Goal: Check status: Check status

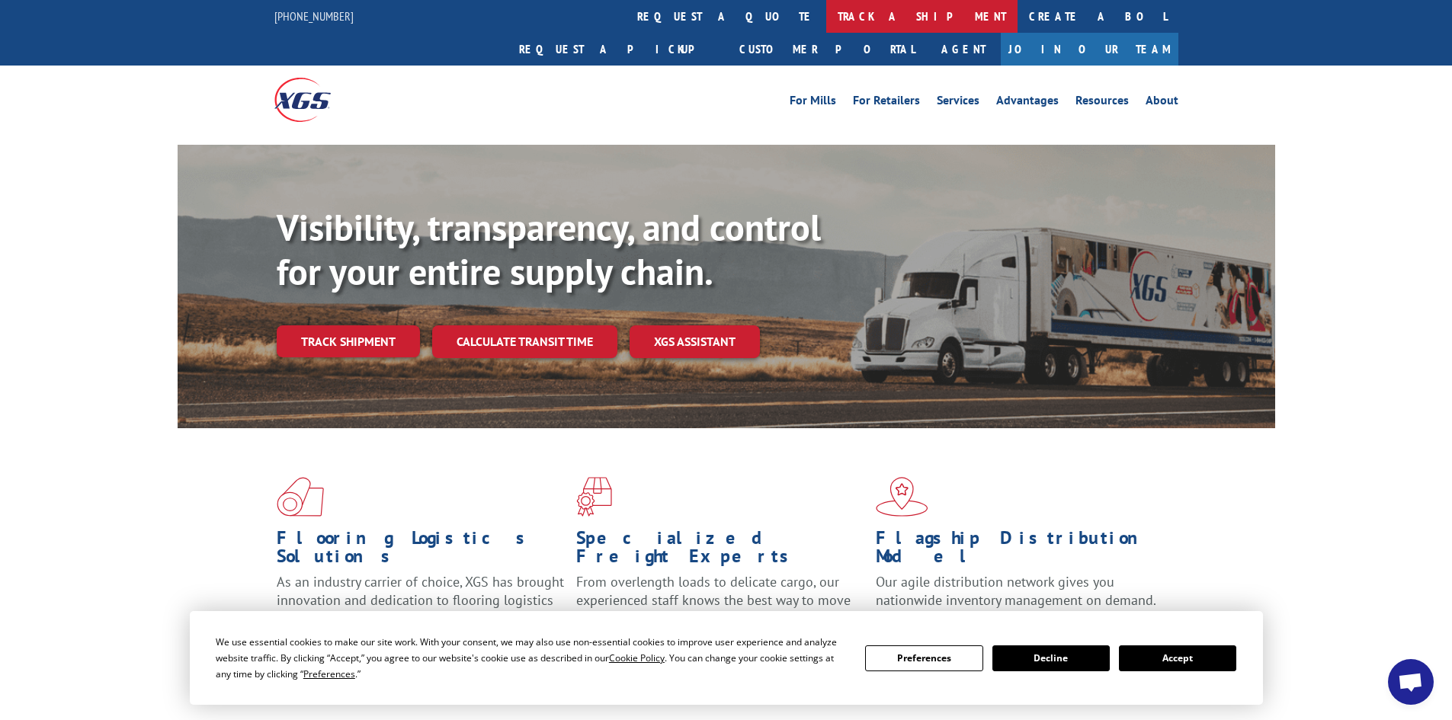
click at [826, 11] on link "track a shipment" at bounding box center [921, 16] width 191 height 33
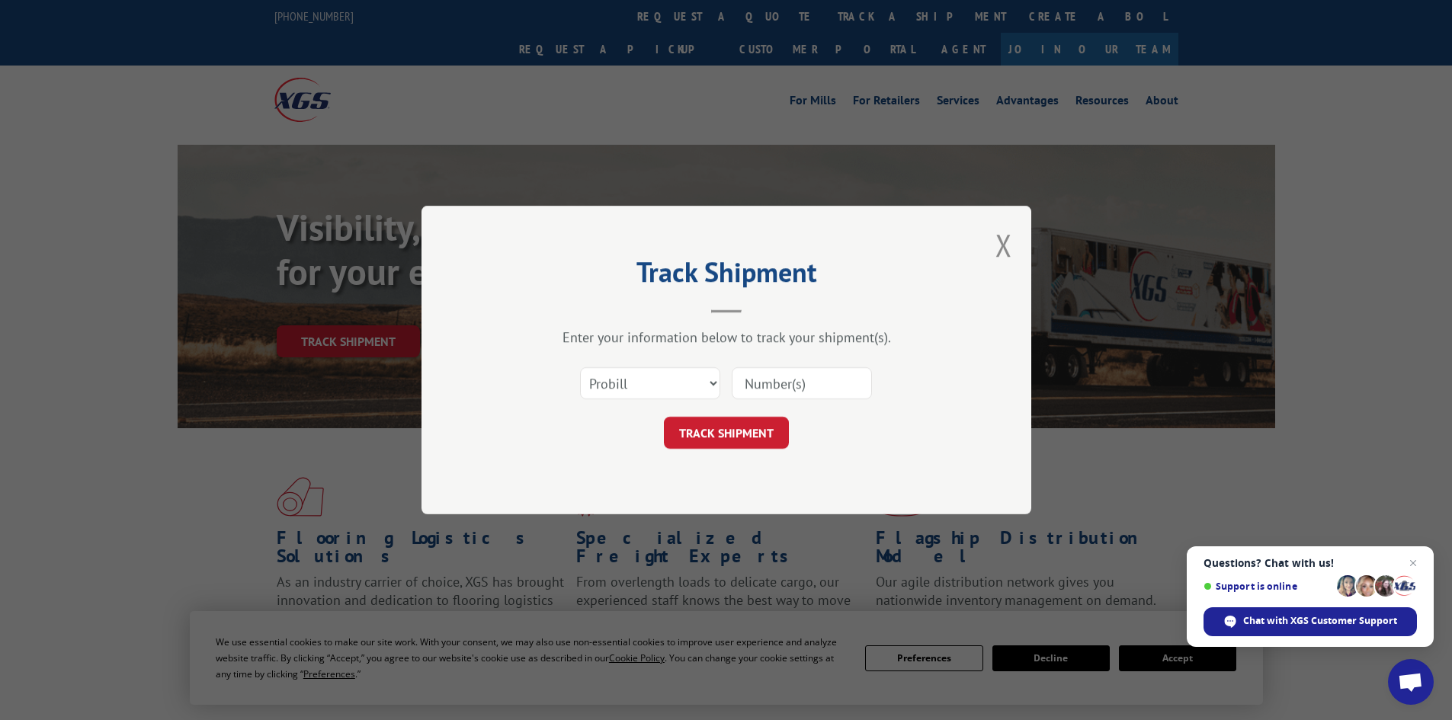
click at [792, 380] on input at bounding box center [802, 383] width 140 height 32
paste input "74420363"
type input "74420363"
drag, startPoint x: 657, startPoint y: 386, endPoint x: 649, endPoint y: 386, distance: 8.4
click at [651, 386] on select "Select category... Probill BOL PO" at bounding box center [650, 383] width 140 height 32
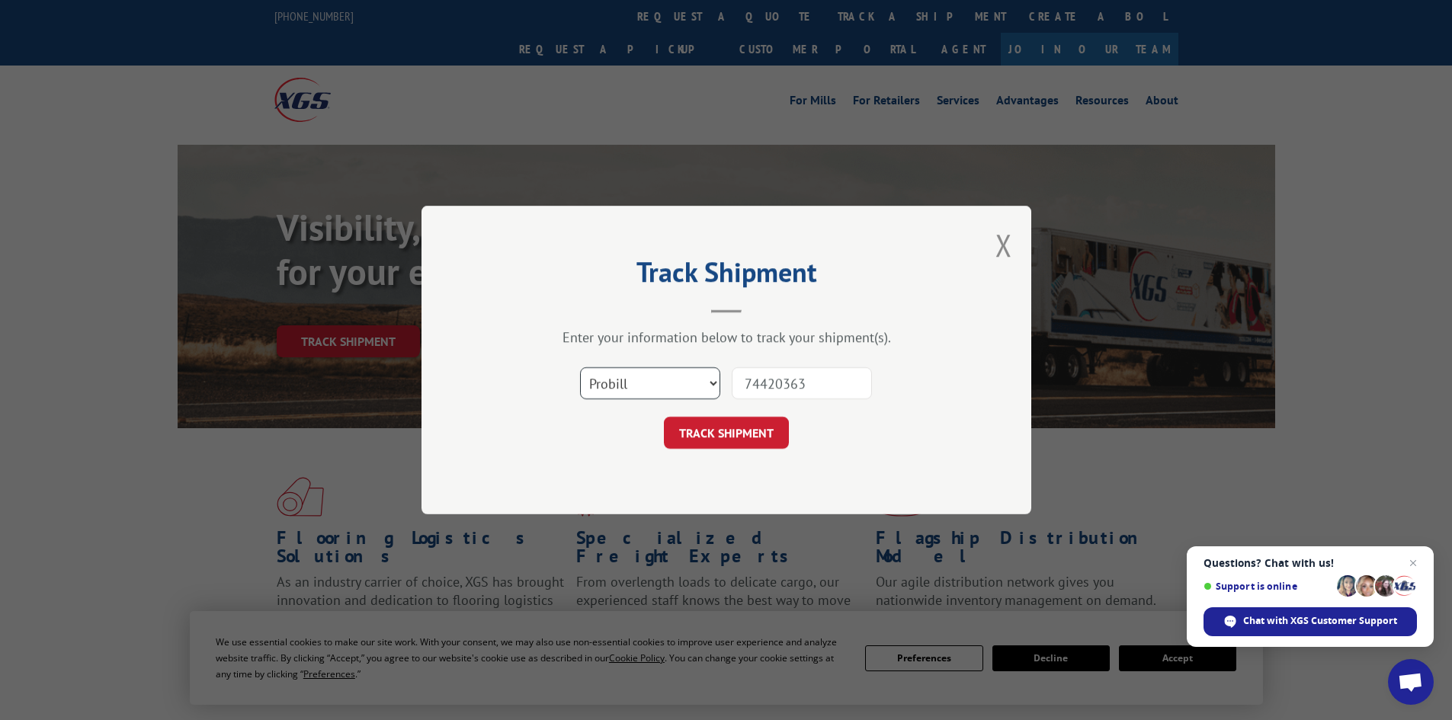
click at [643, 376] on select "Select category... Probill BOL PO" at bounding box center [650, 383] width 140 height 32
select select "bol"
click at [580, 367] on select "Select category... Probill BOL PO" at bounding box center [650, 383] width 140 height 32
click at [760, 380] on input "74420363" at bounding box center [802, 383] width 140 height 32
click at [818, 383] on input "74420363" at bounding box center [802, 383] width 140 height 32
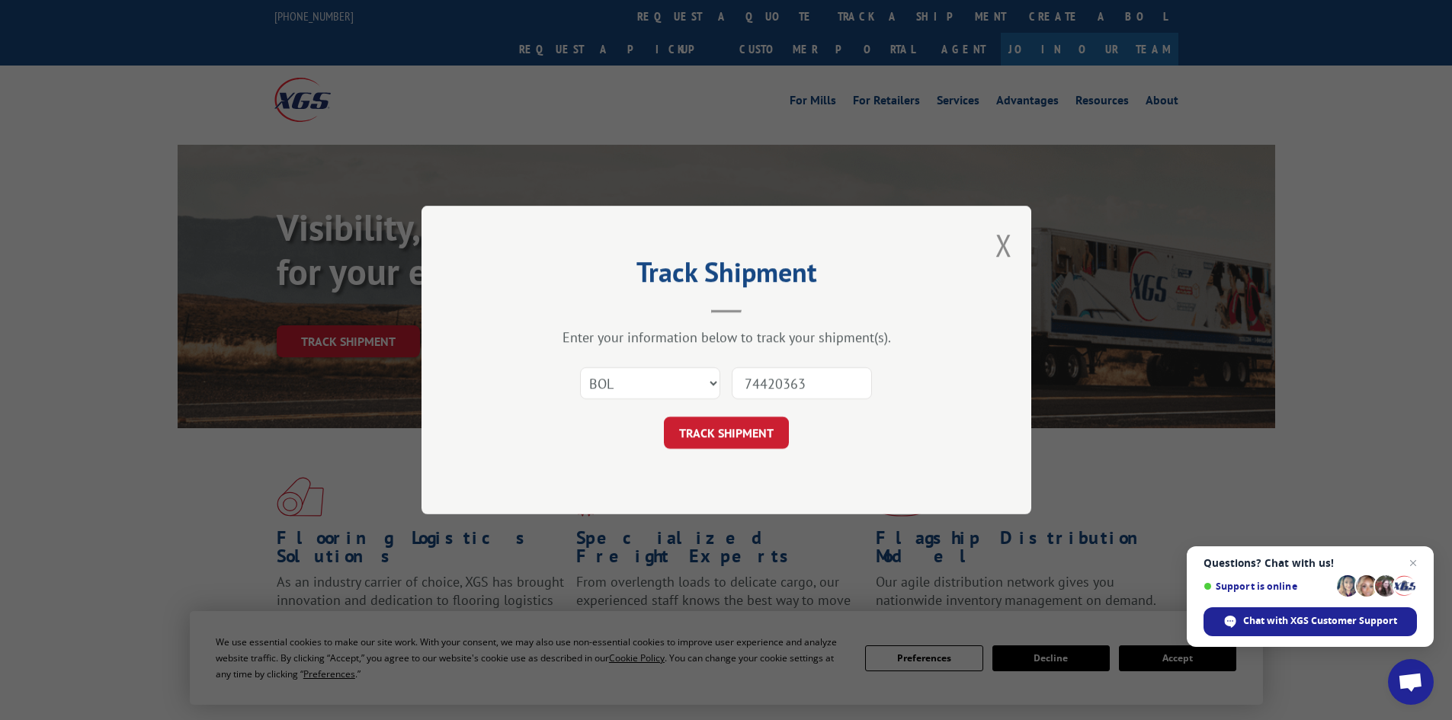
click at [818, 383] on input "74420363" at bounding box center [802, 383] width 140 height 32
click at [814, 381] on input "74420363" at bounding box center [802, 383] width 140 height 32
type input "7442036"
drag, startPoint x: 803, startPoint y: 378, endPoint x: 786, endPoint y: 380, distance: 17.7
click at [786, 380] on input "7442036" at bounding box center [802, 383] width 140 height 32
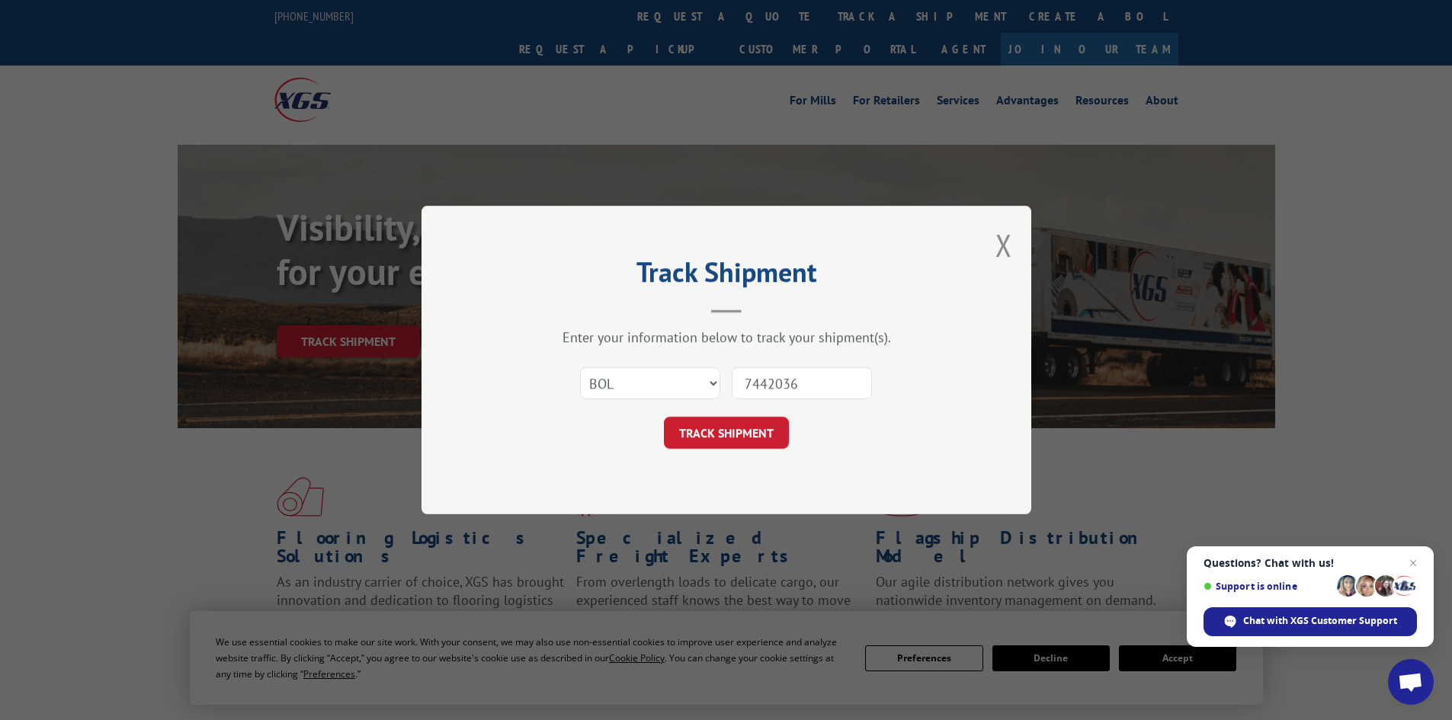
click at [786, 380] on input "7442036" at bounding box center [802, 383] width 140 height 32
paste input "74547093"
type input "74547093"
click at [759, 433] on button "TRACK SHIPMENT" at bounding box center [726, 433] width 125 height 32
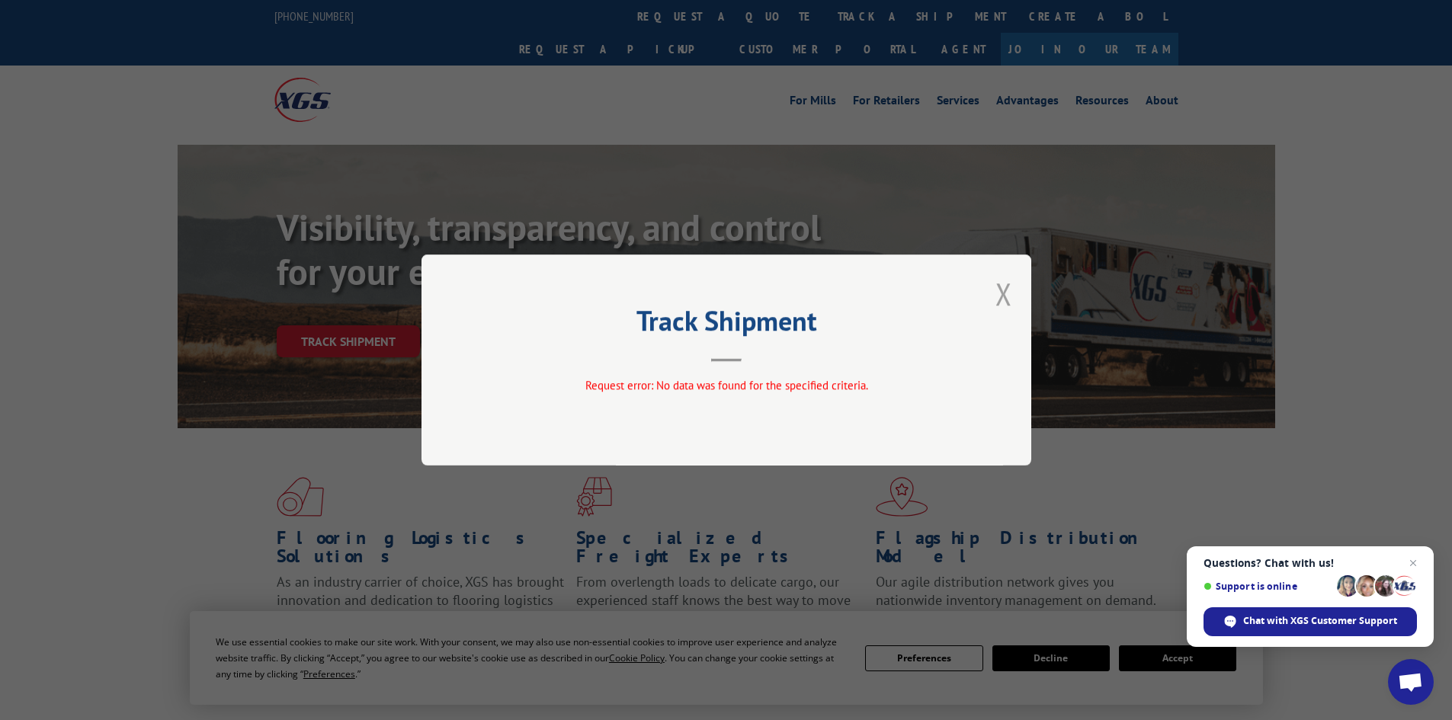
click at [1010, 290] on button "Close modal" at bounding box center [1003, 294] width 17 height 40
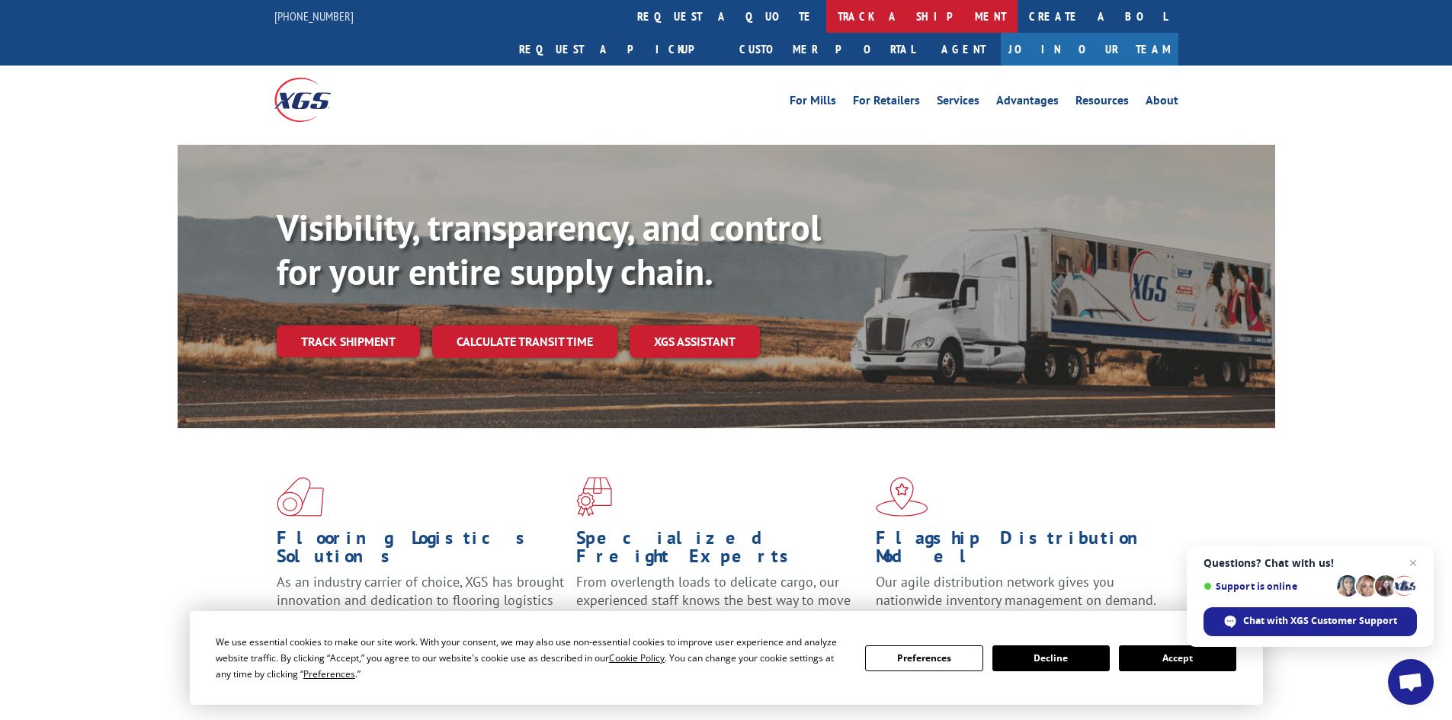
click at [826, 20] on link "track a shipment" at bounding box center [921, 16] width 191 height 33
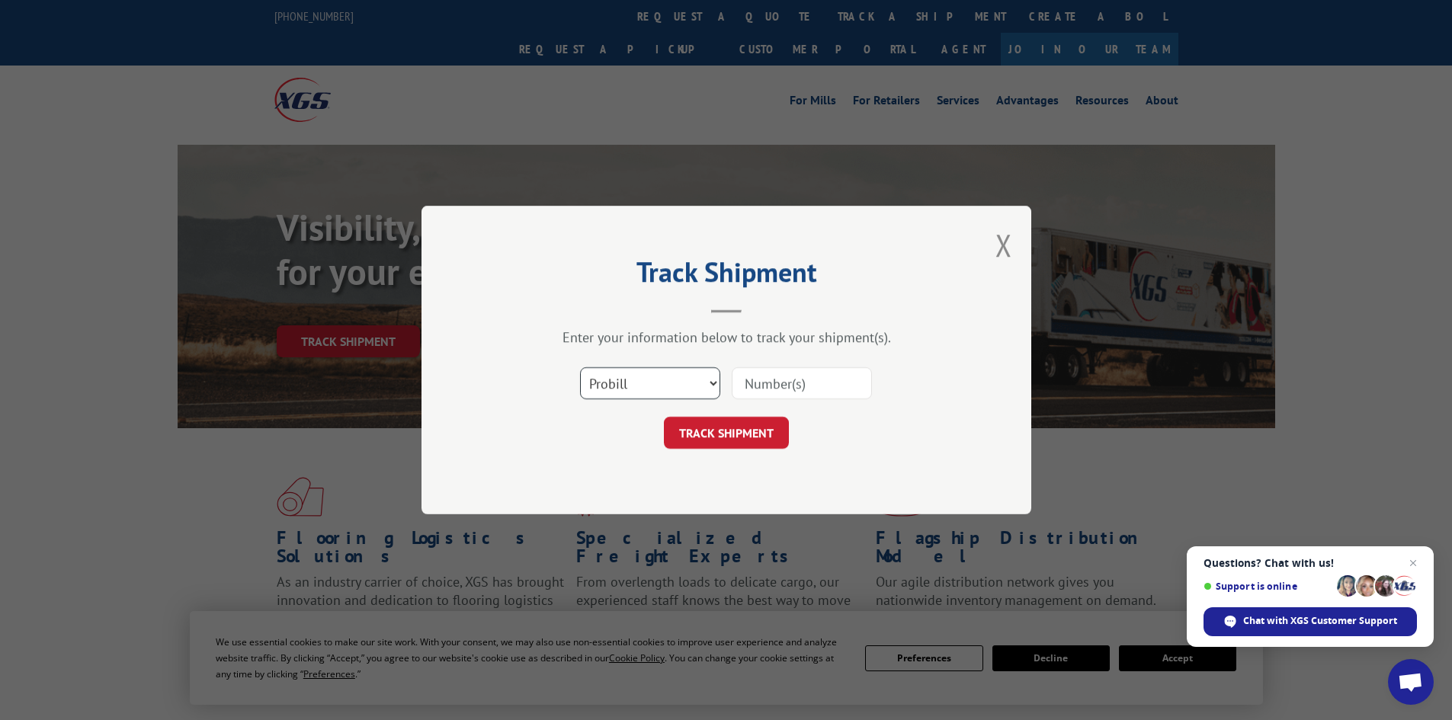
click at [616, 388] on select "Select category... Probill BOL PO" at bounding box center [650, 383] width 140 height 32
select select "bol"
click at [580, 367] on select "Select category... Probill BOL PO" at bounding box center [650, 383] width 140 height 32
click at [814, 375] on input at bounding box center [802, 383] width 140 height 32
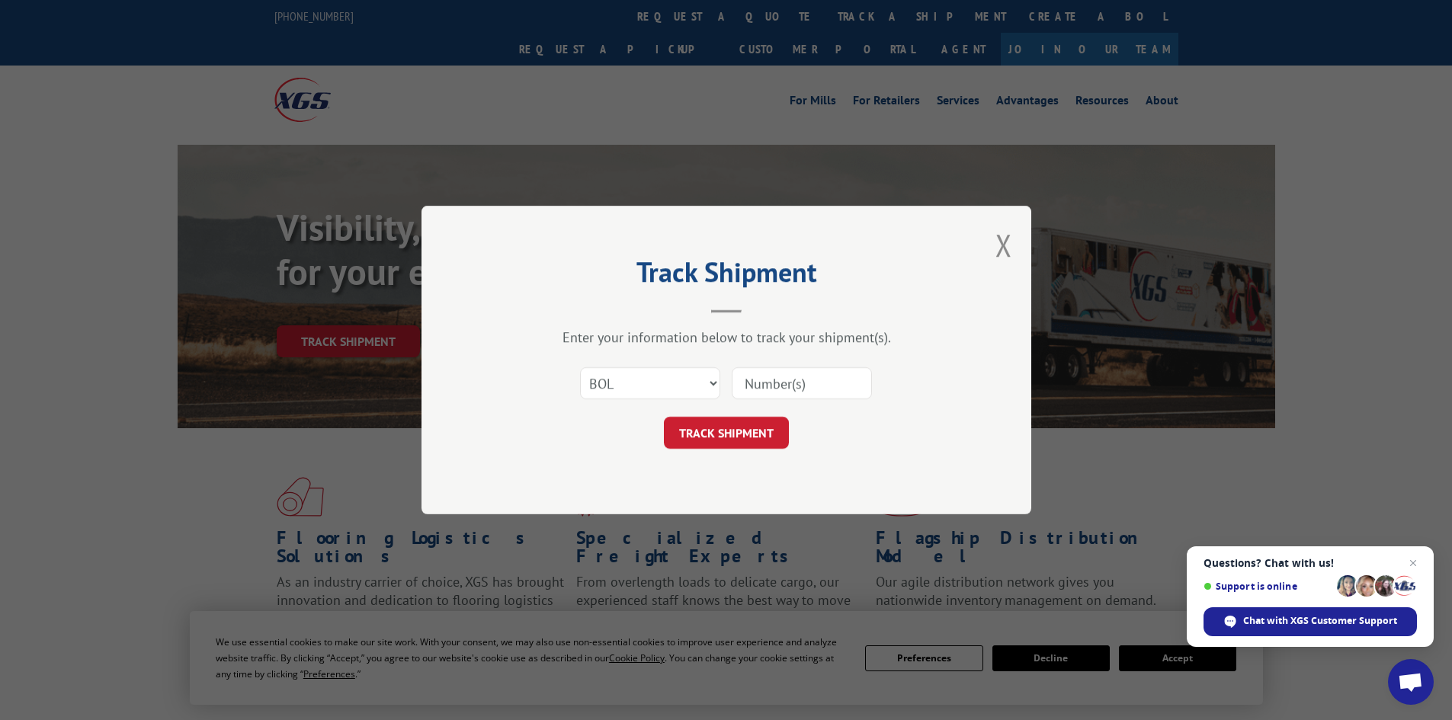
paste input "74547093"
type input "74547093"
click at [754, 427] on button "TRACK SHIPMENT" at bounding box center [726, 433] width 125 height 32
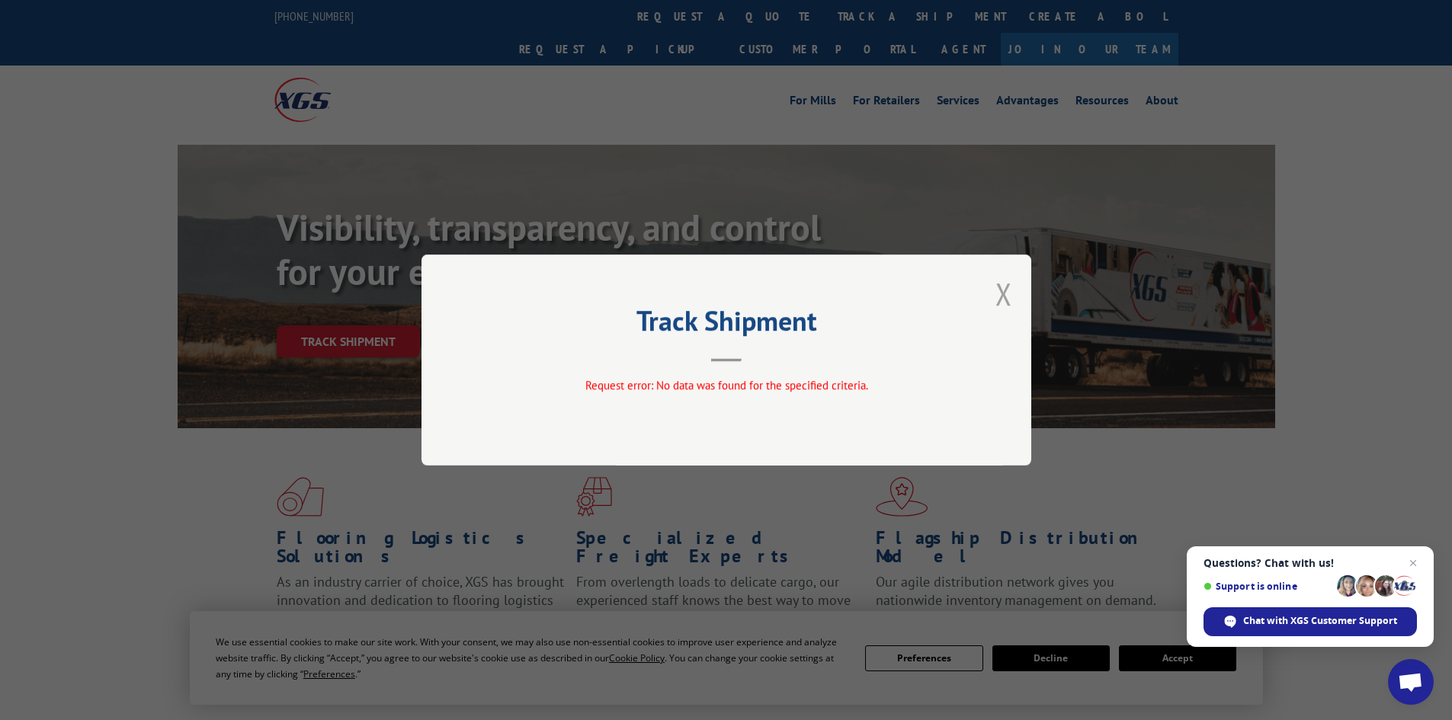
click at [1004, 292] on button "Close modal" at bounding box center [1003, 294] width 17 height 40
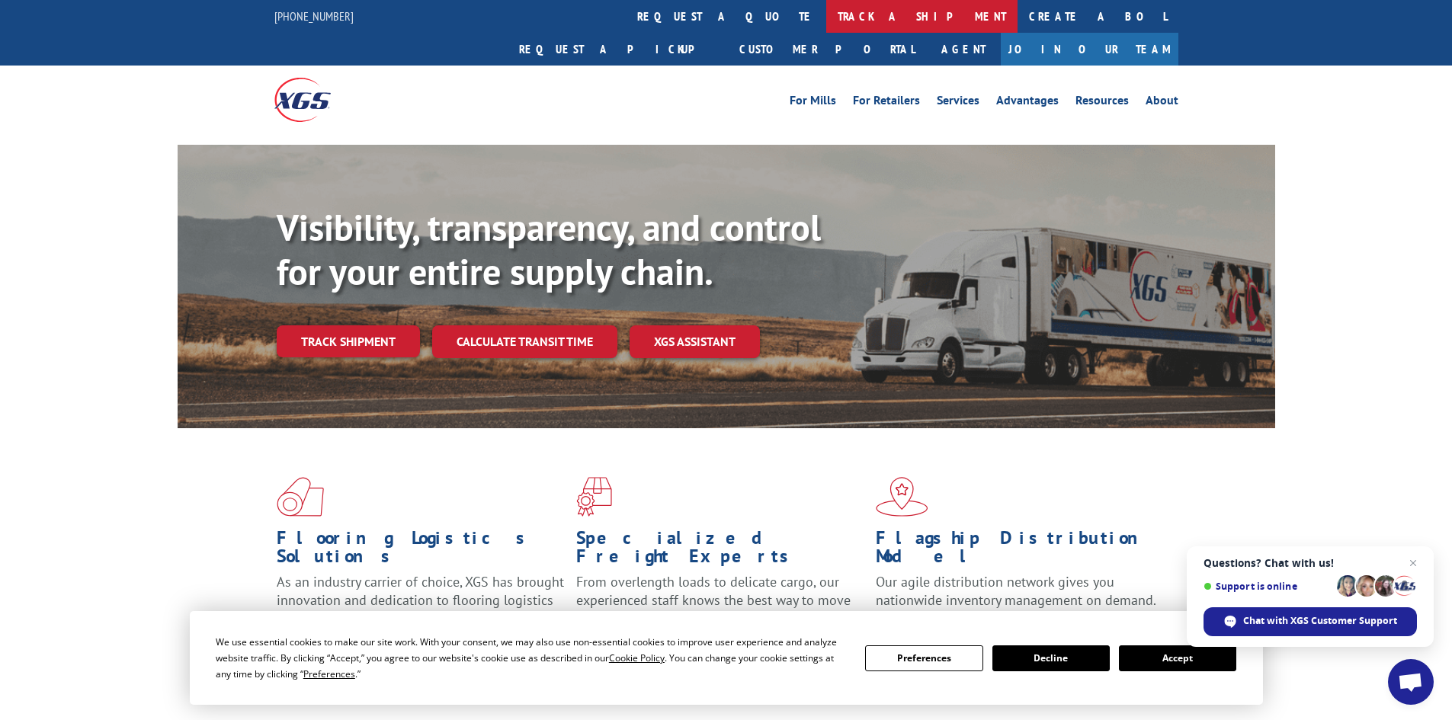
click at [826, 17] on link "track a shipment" at bounding box center [921, 16] width 191 height 33
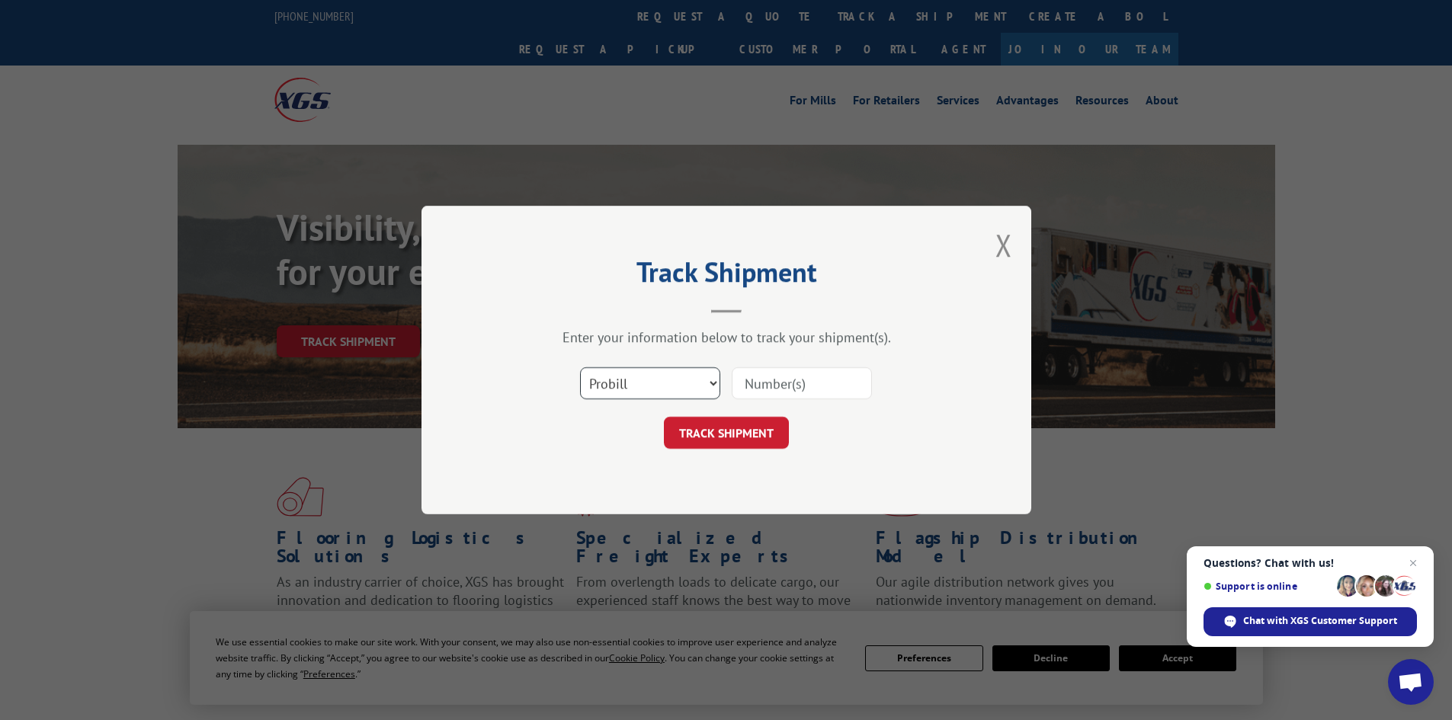
click at [635, 384] on select "Select category... Probill BOL PO" at bounding box center [650, 383] width 140 height 32
click at [580, 367] on select "Select category... Probill BOL PO" at bounding box center [650, 383] width 140 height 32
click at [790, 380] on input at bounding box center [802, 383] width 140 height 32
paste input "74547093"
type input "74547093"
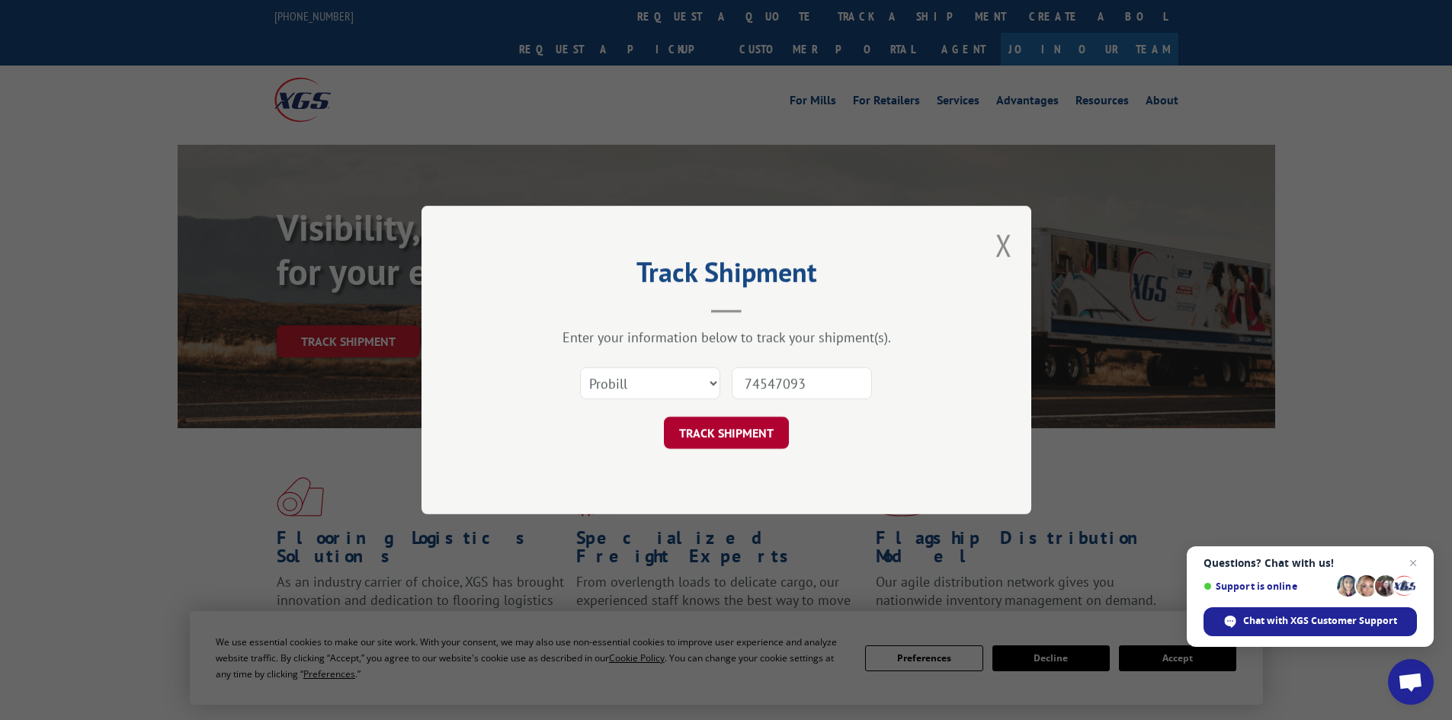
click at [749, 436] on button "TRACK SHIPMENT" at bounding box center [726, 433] width 125 height 32
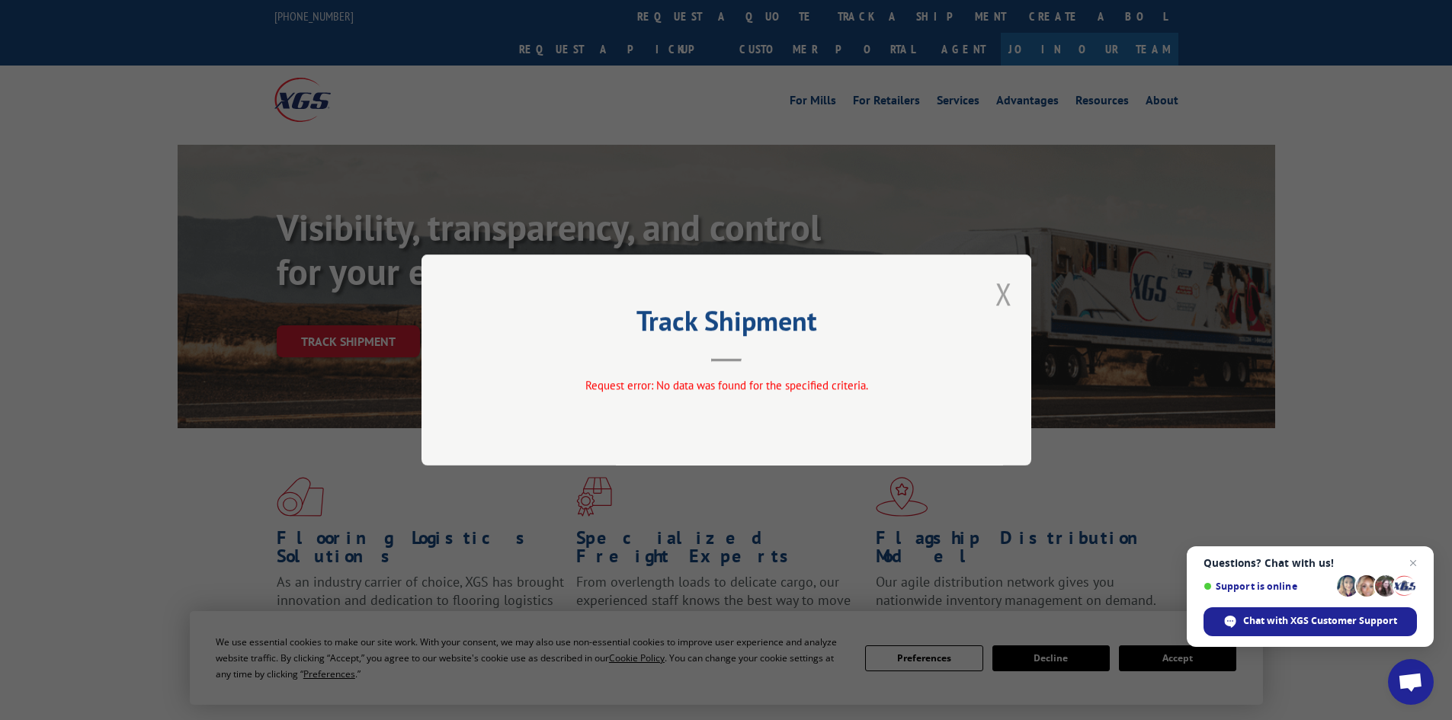
click at [1008, 293] on button "Close modal" at bounding box center [1003, 294] width 17 height 40
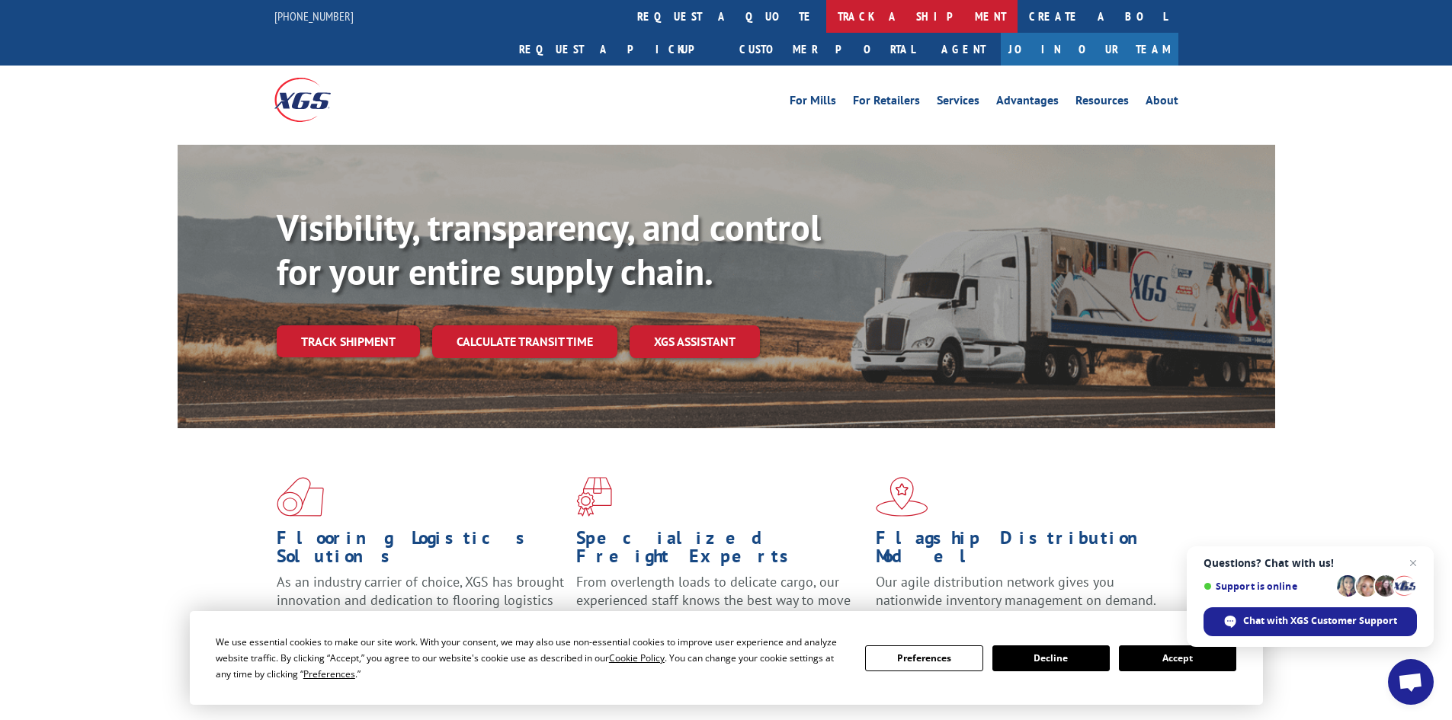
click at [826, 7] on link "track a shipment" at bounding box center [921, 16] width 191 height 33
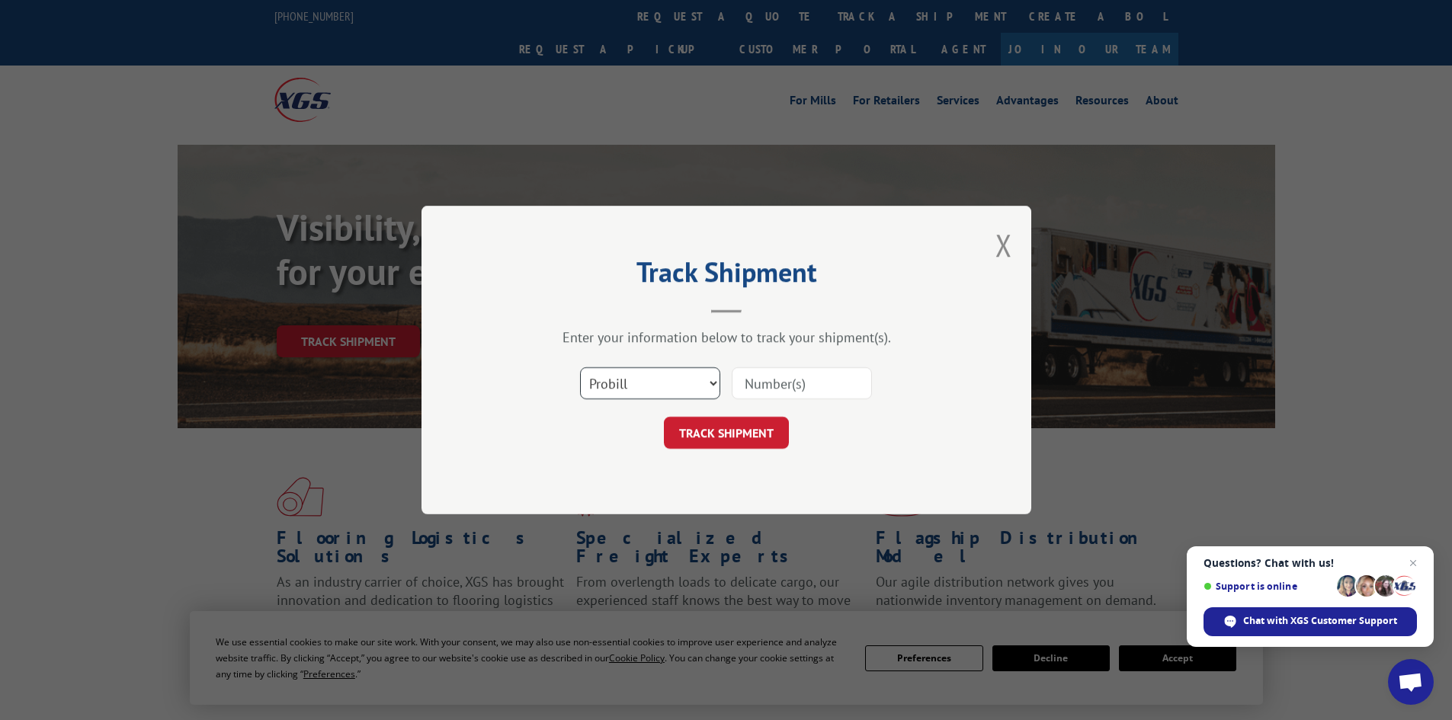
click at [662, 376] on select "Select category... Probill BOL PO" at bounding box center [650, 383] width 140 height 32
select select "po"
click at [580, 367] on select "Select category... Probill BOL PO" at bounding box center [650, 383] width 140 height 32
click at [774, 385] on input at bounding box center [802, 383] width 140 height 32
paste input "74547093"
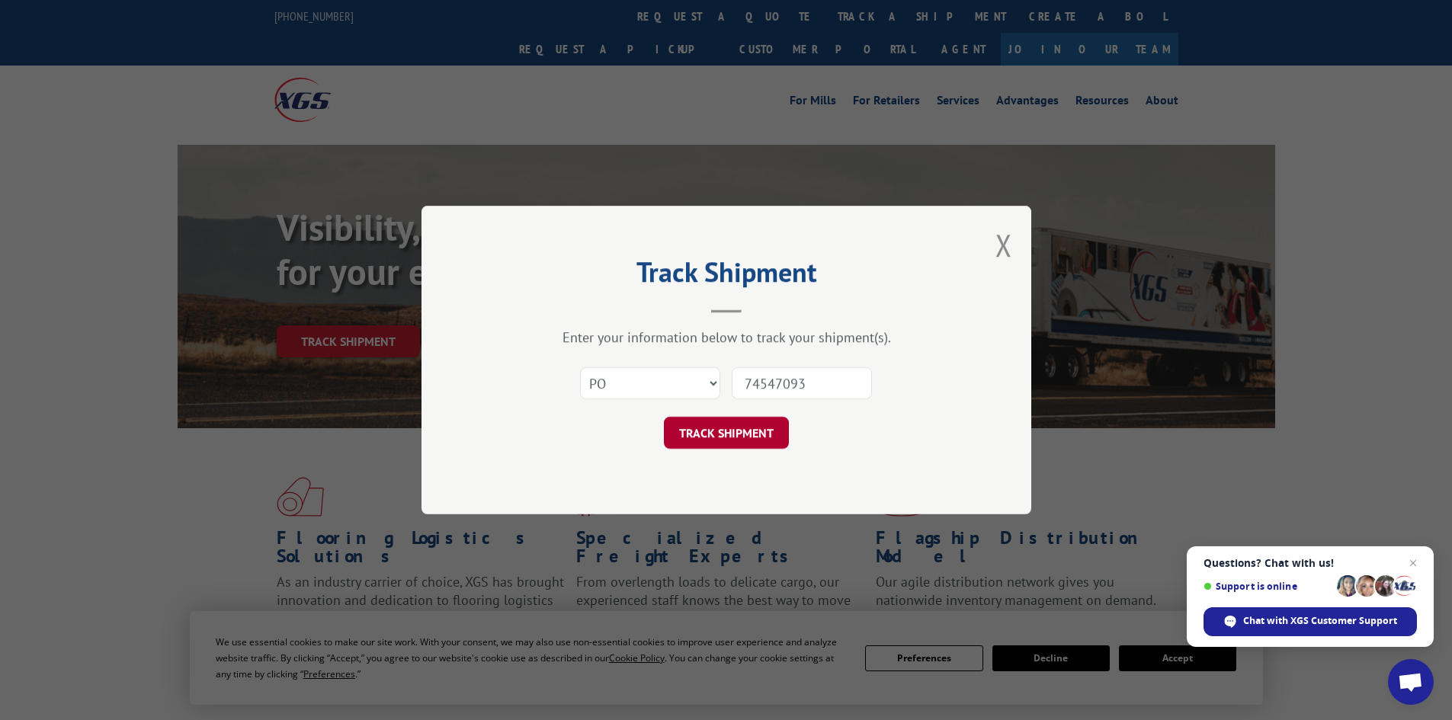
type input "74547093"
click at [730, 431] on button "TRACK SHIPMENT" at bounding box center [726, 433] width 125 height 32
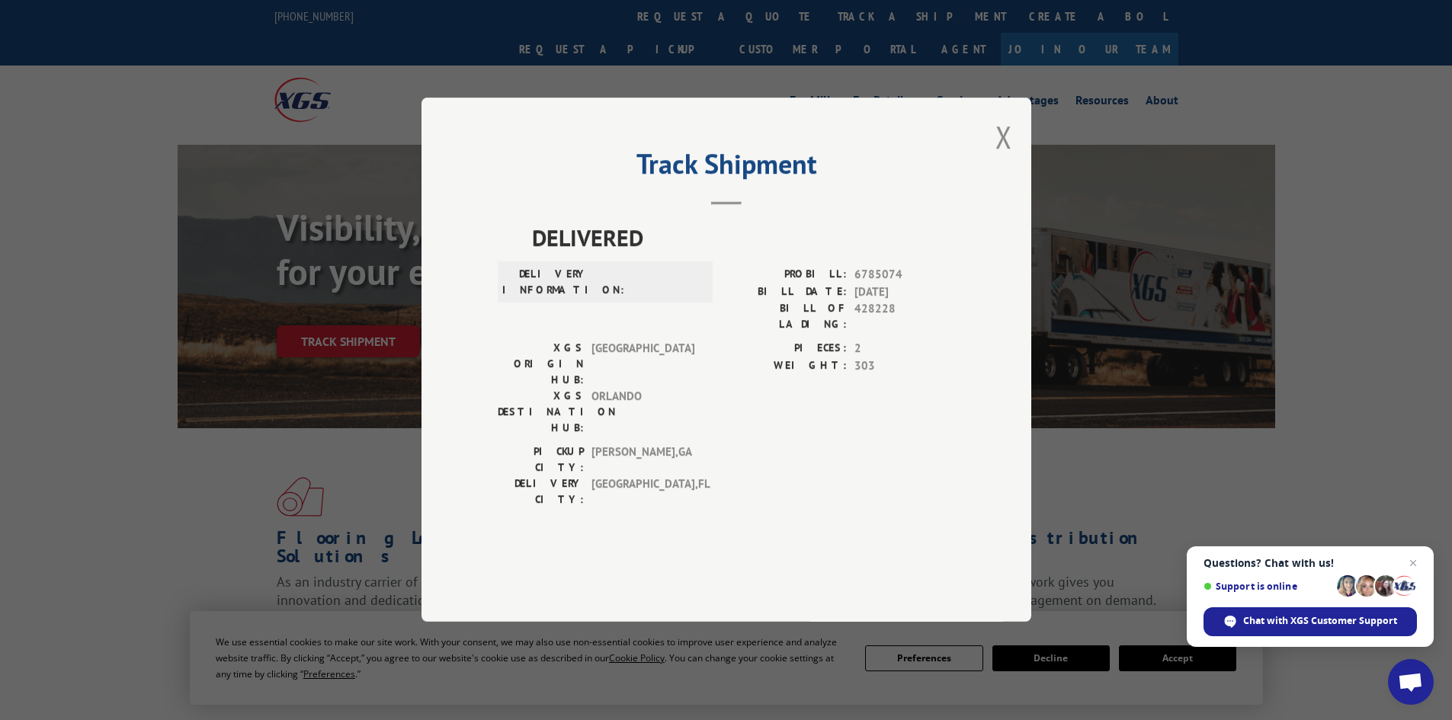
drag, startPoint x: 1002, startPoint y: 175, endPoint x: 923, endPoint y: 160, distance: 80.7
click at [1003, 157] on button "Close modal" at bounding box center [1003, 137] width 17 height 40
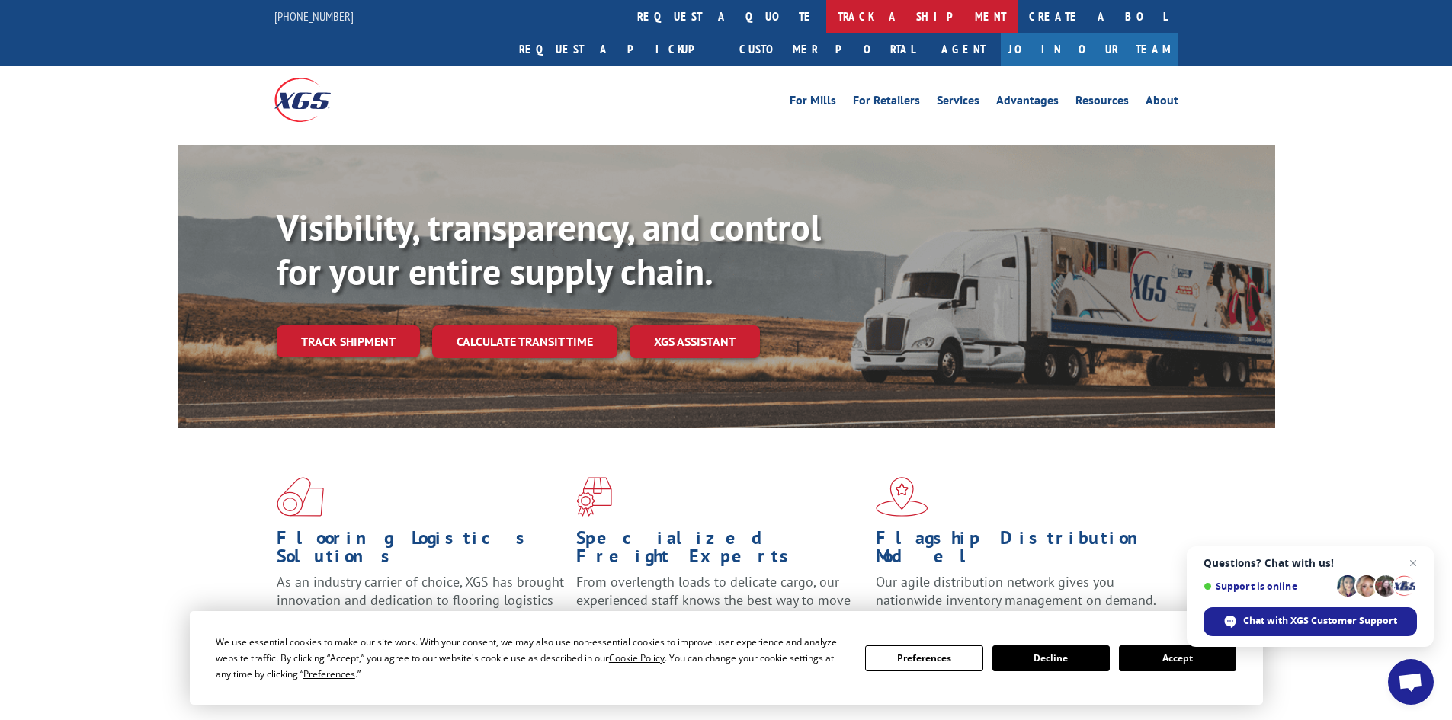
click at [826, 16] on link "track a shipment" at bounding box center [921, 16] width 191 height 33
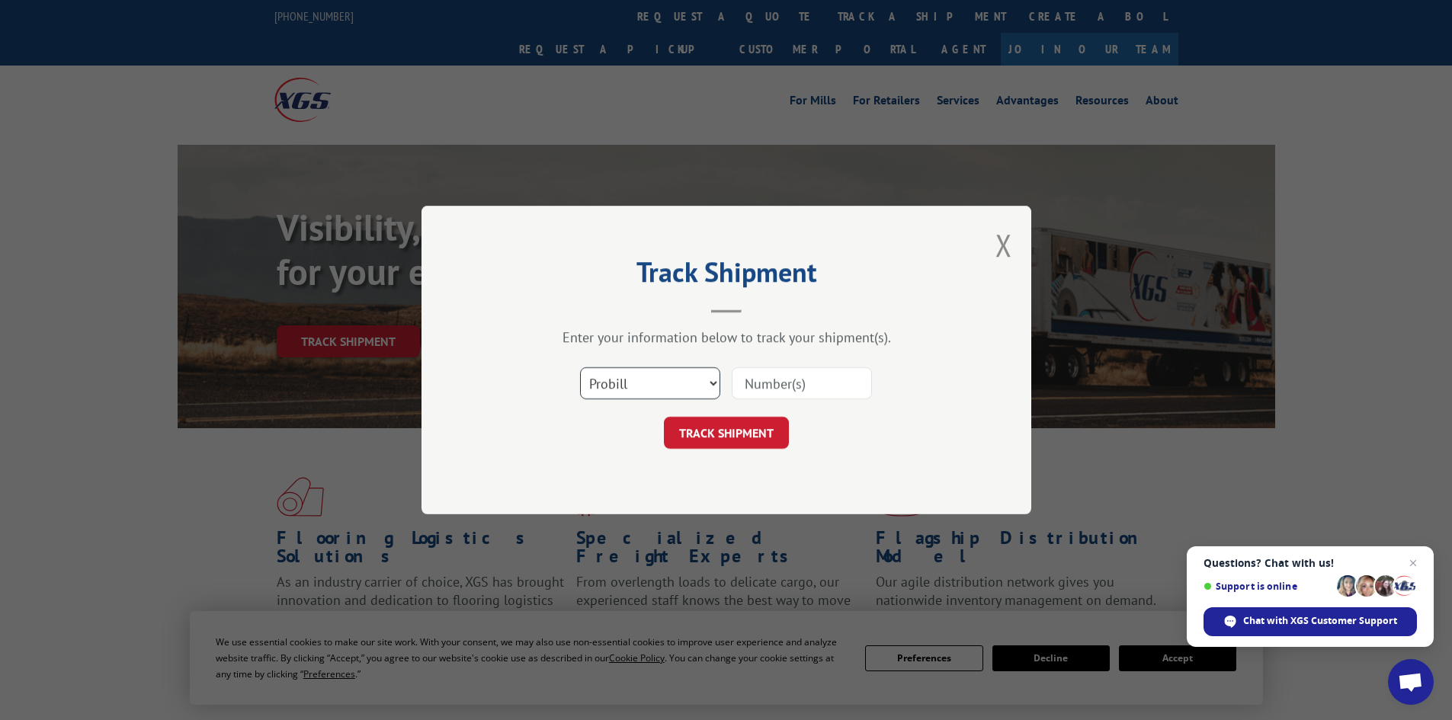
click at [658, 376] on select "Select category... Probill BOL PO" at bounding box center [650, 383] width 140 height 32
select select "bol"
click at [580, 367] on select "Select category... Probill BOL PO" at bounding box center [650, 383] width 140 height 32
click at [779, 380] on input at bounding box center [802, 383] width 140 height 32
paste input "74420363"
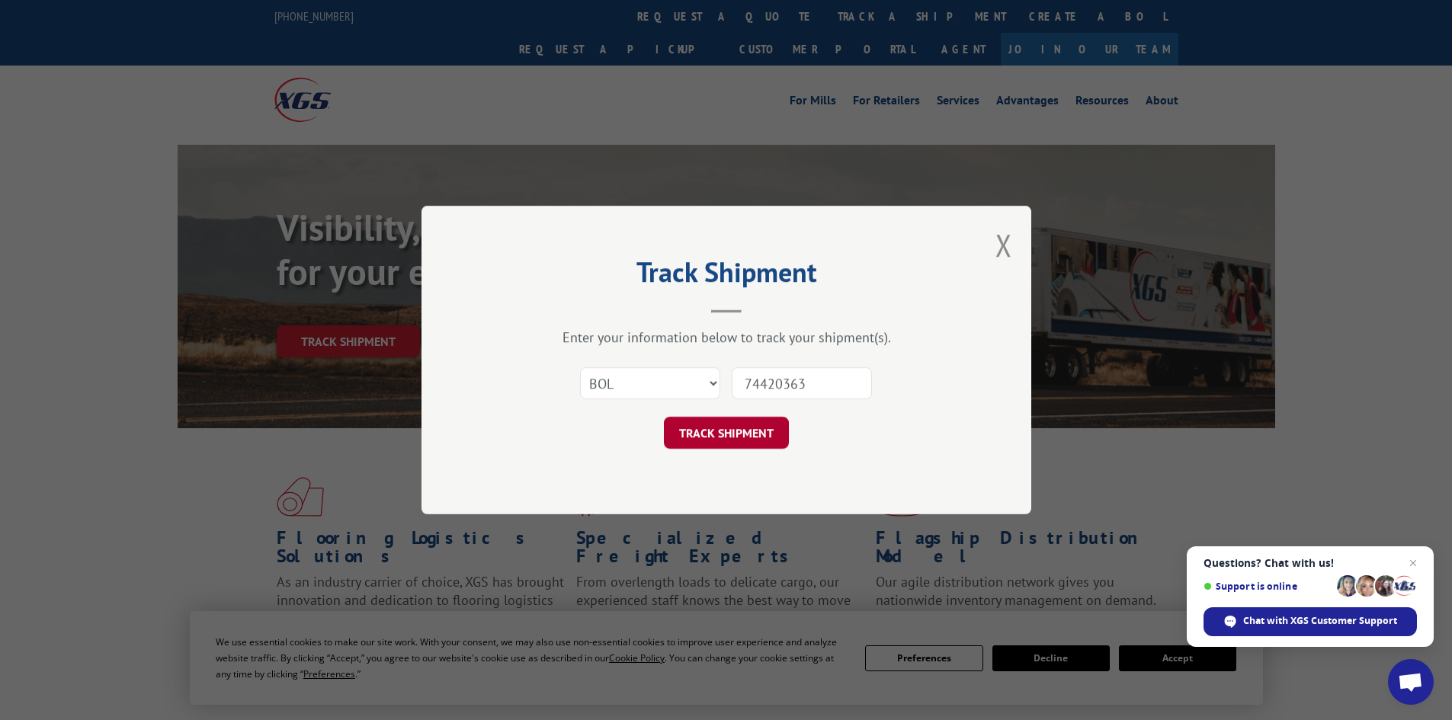
type input "74420363"
click at [742, 435] on button "TRACK SHIPMENT" at bounding box center [726, 433] width 125 height 32
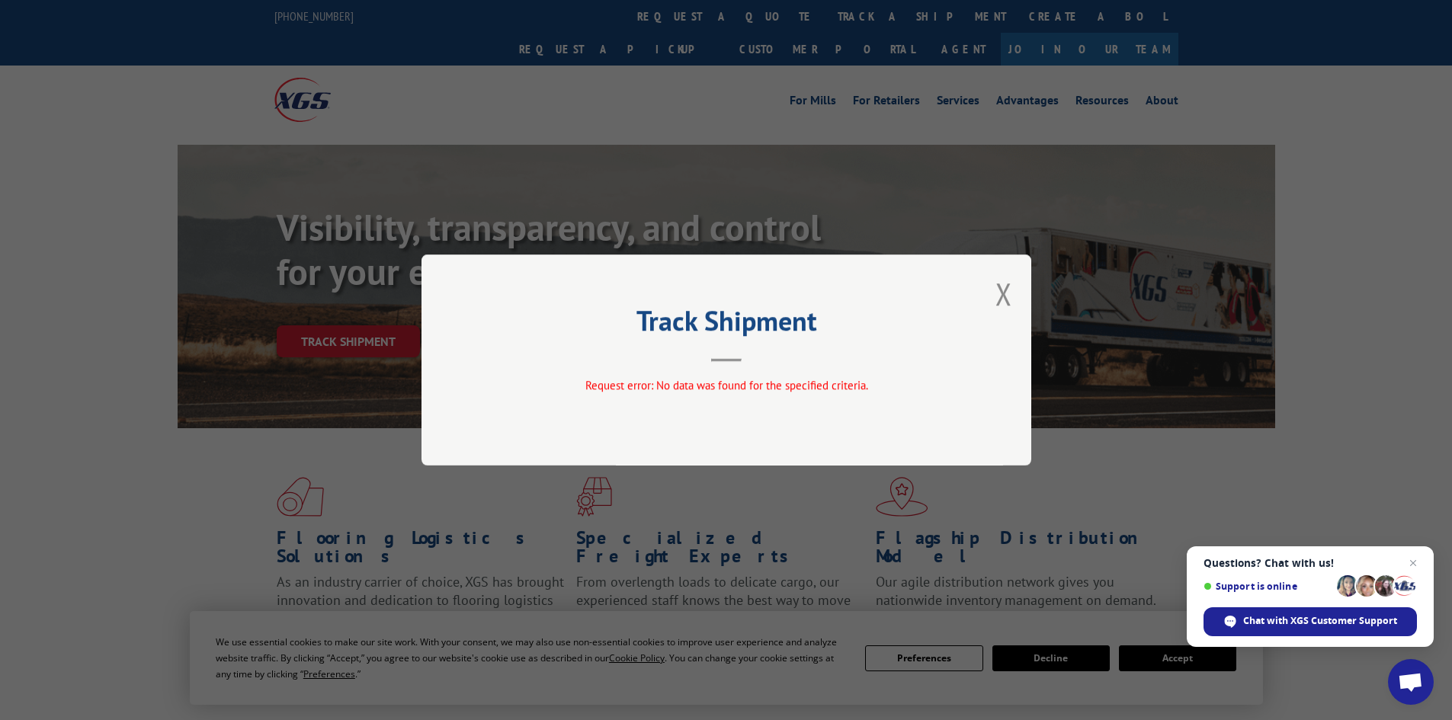
drag, startPoint x: 998, startPoint y: 297, endPoint x: 988, endPoint y: 279, distance: 20.8
click at [999, 297] on button "Close modal" at bounding box center [1003, 294] width 17 height 40
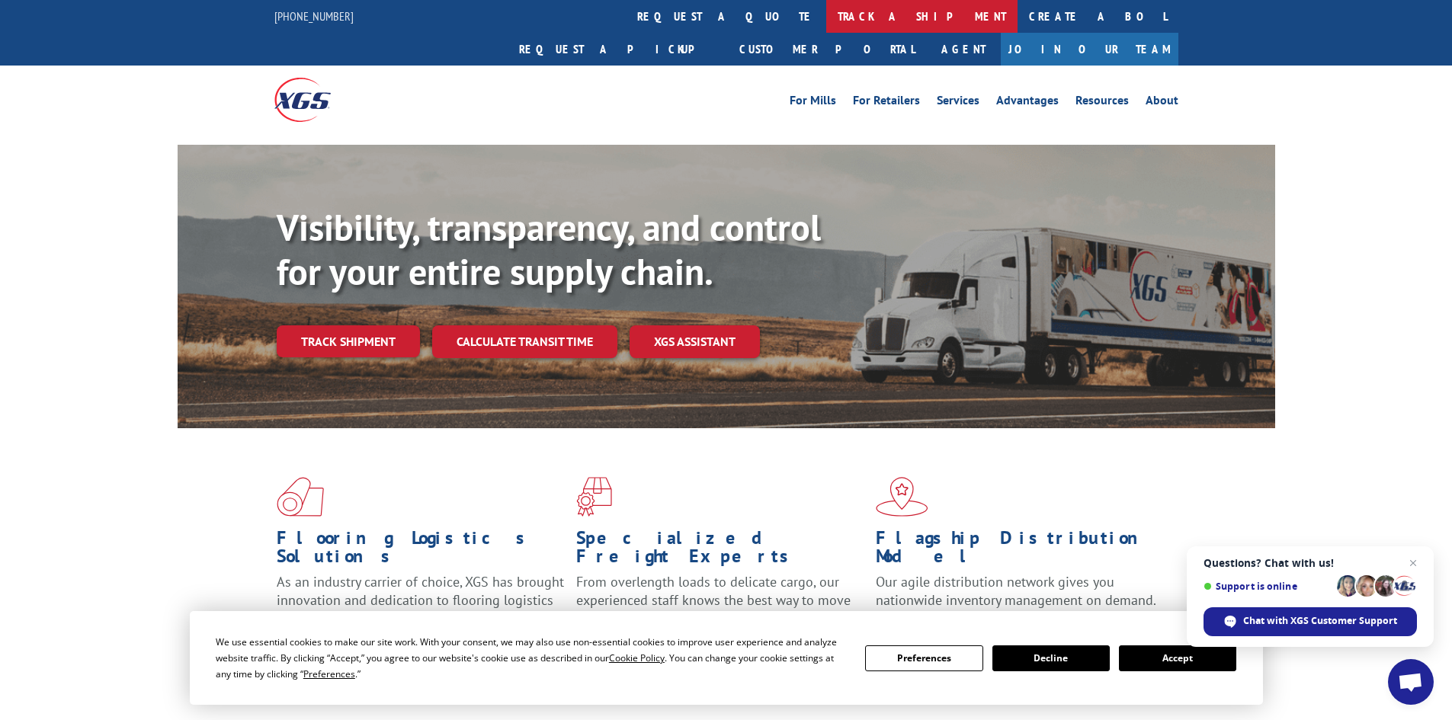
click at [826, 14] on link "track a shipment" at bounding box center [921, 16] width 191 height 33
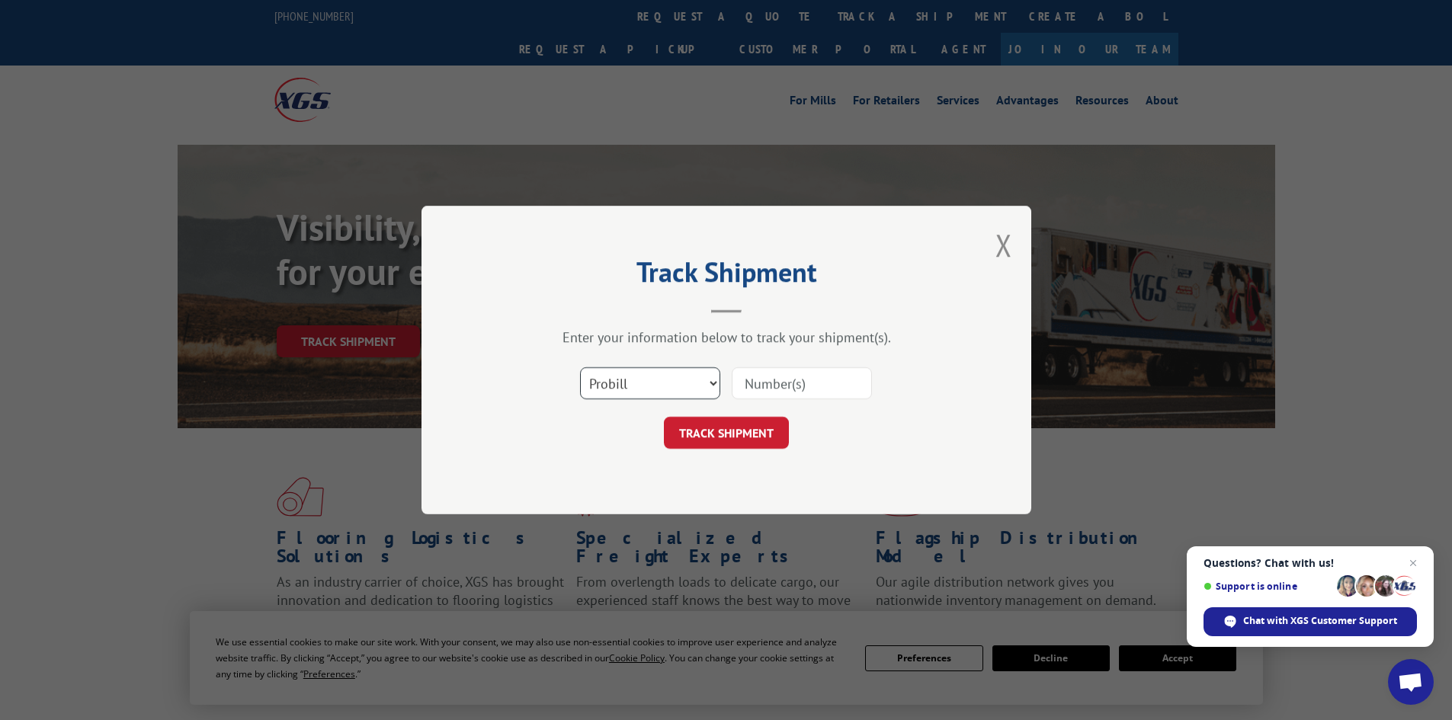
click at [624, 369] on select "Select category... Probill BOL PO" at bounding box center [650, 383] width 140 height 32
click at [580, 367] on select "Select category... Probill BOL PO" at bounding box center [650, 383] width 140 height 32
click at [768, 380] on input at bounding box center [802, 383] width 140 height 32
paste input "74420363"
type input "74420363"
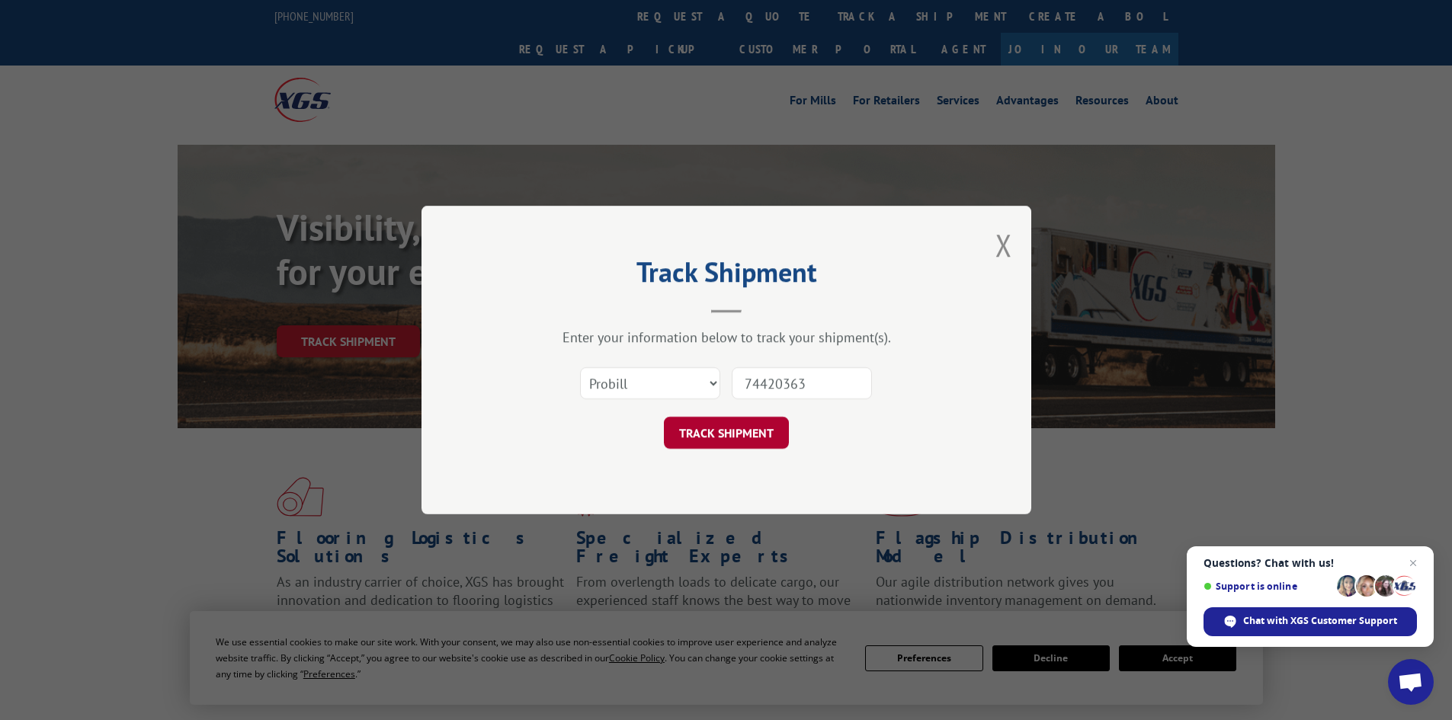
drag, startPoint x: 759, startPoint y: 433, endPoint x: 760, endPoint y: 420, distance: 13.0
click at [759, 431] on button "TRACK SHIPMENT" at bounding box center [726, 433] width 125 height 32
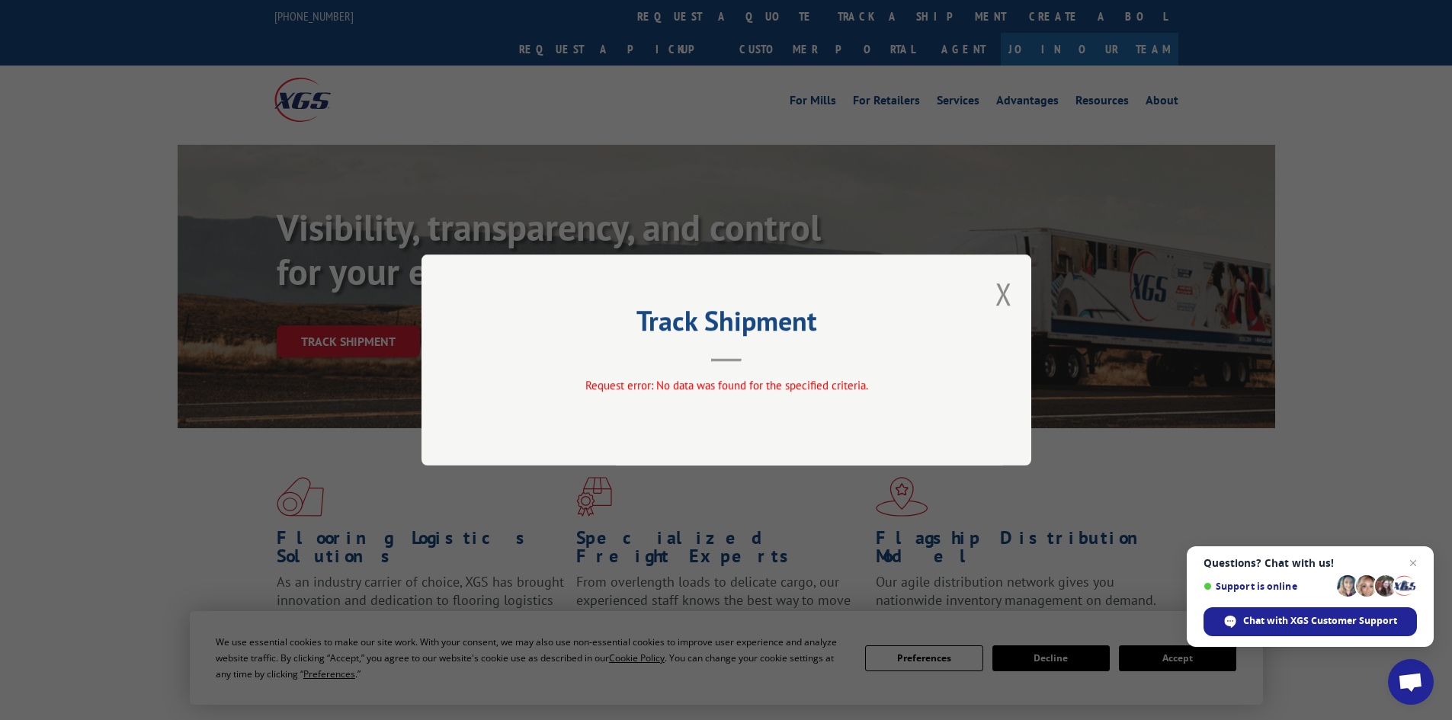
drag, startPoint x: 1010, startPoint y: 296, endPoint x: 802, endPoint y: 149, distance: 254.8
click at [992, 286] on div "Track Shipment Request error: No data was found for the specified criteria." at bounding box center [726, 360] width 610 height 211
click at [1006, 295] on button "Close modal" at bounding box center [1003, 294] width 17 height 40
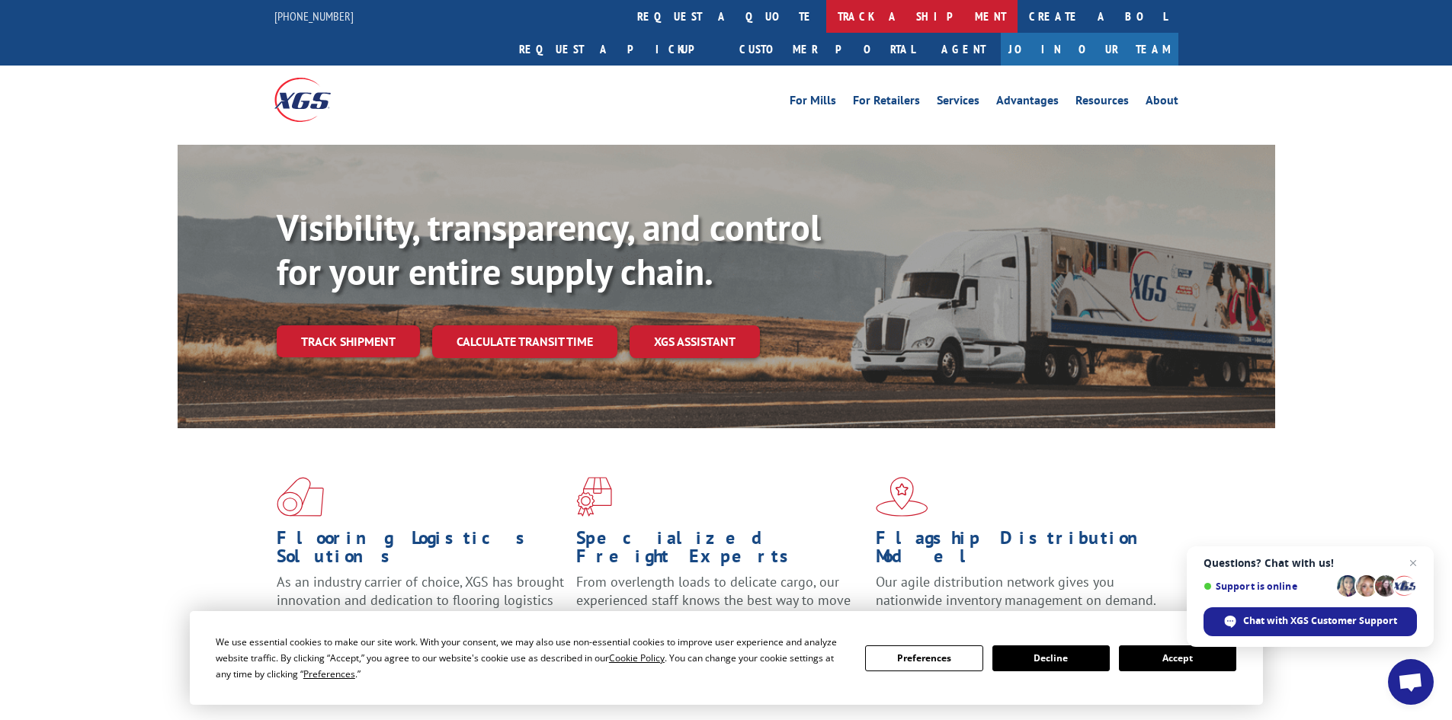
click at [826, 24] on link "track a shipment" at bounding box center [921, 16] width 191 height 33
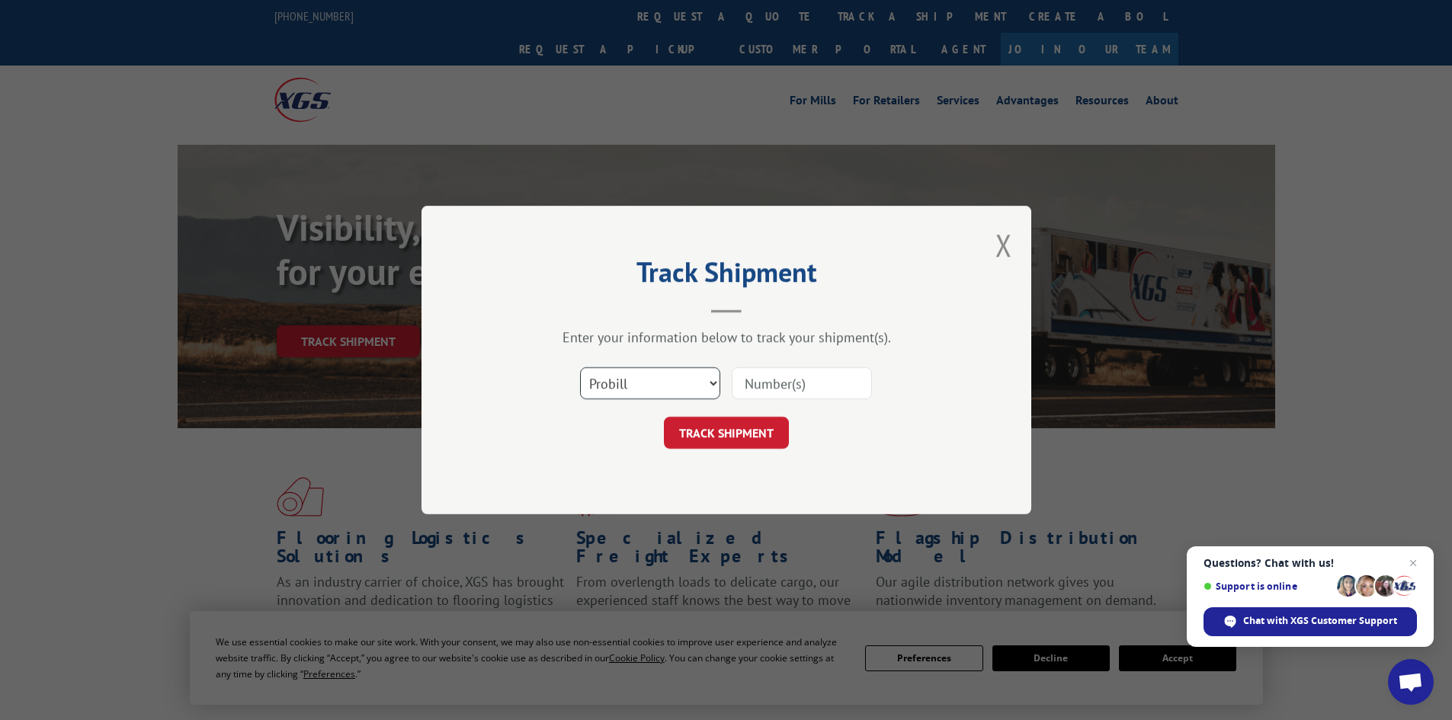
click at [637, 383] on select "Select category... Probill BOL PO" at bounding box center [650, 383] width 140 height 32
select select "bol"
click at [580, 367] on select "Select category... Probill BOL PO" at bounding box center [650, 383] width 140 height 32
click at [815, 376] on input at bounding box center [802, 383] width 140 height 32
paste input "74420363"
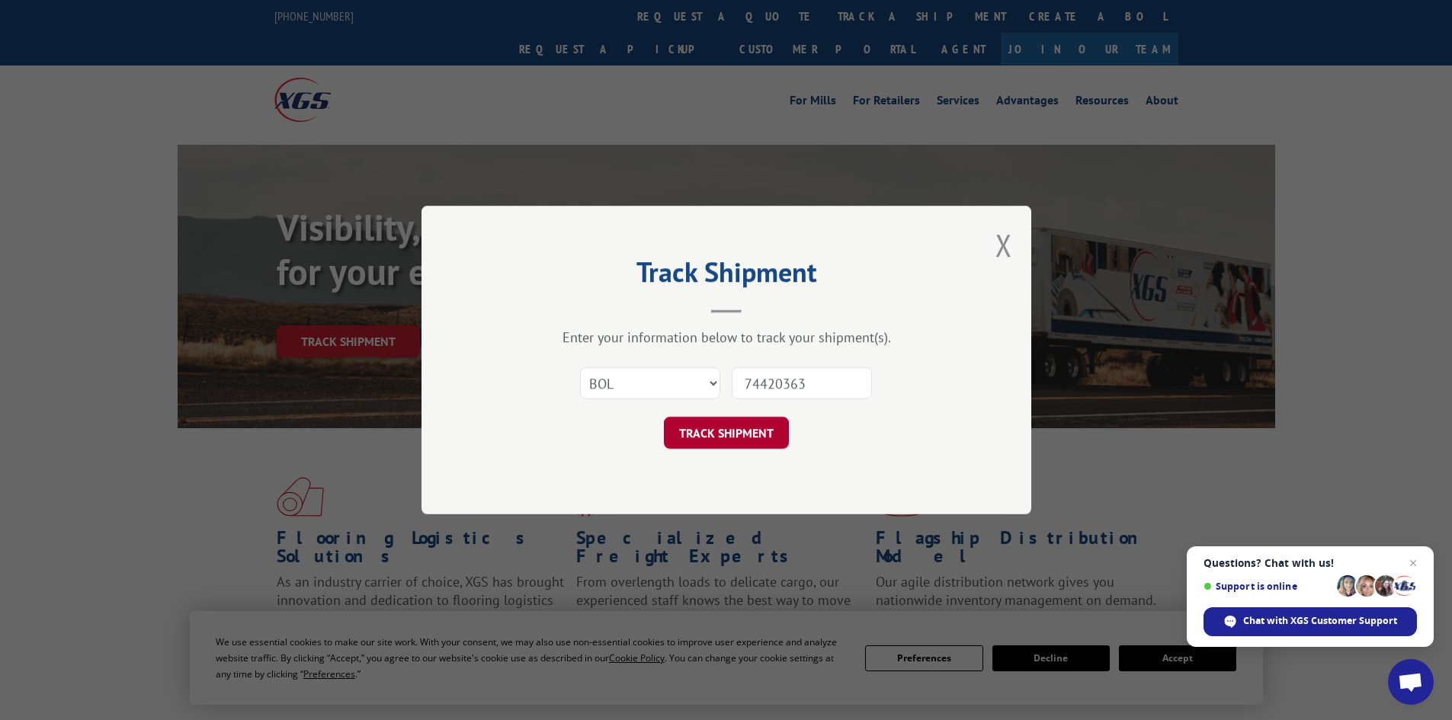
type input "74420363"
click at [743, 433] on button "TRACK SHIPMENT" at bounding box center [726, 433] width 125 height 32
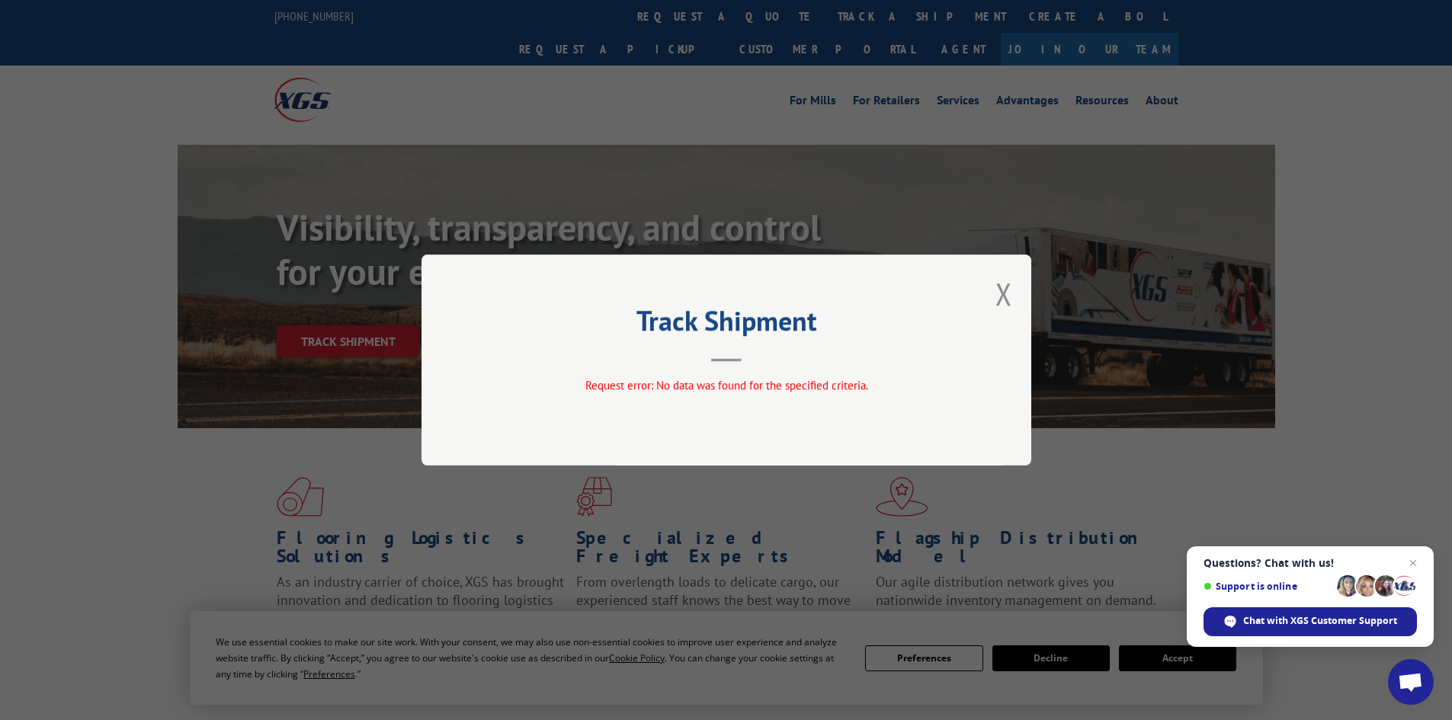
click at [1014, 296] on div "Track Shipment Request error: No data was found for the specified criteria." at bounding box center [726, 360] width 610 height 211
click at [979, 303] on div "Track Shipment Request error: No data was found for the specified criteria." at bounding box center [726, 360] width 610 height 211
click at [992, 294] on div "Track Shipment Request error: No data was found for the specified criteria." at bounding box center [726, 360] width 610 height 211
click at [1004, 284] on button "Close modal" at bounding box center [1003, 294] width 17 height 40
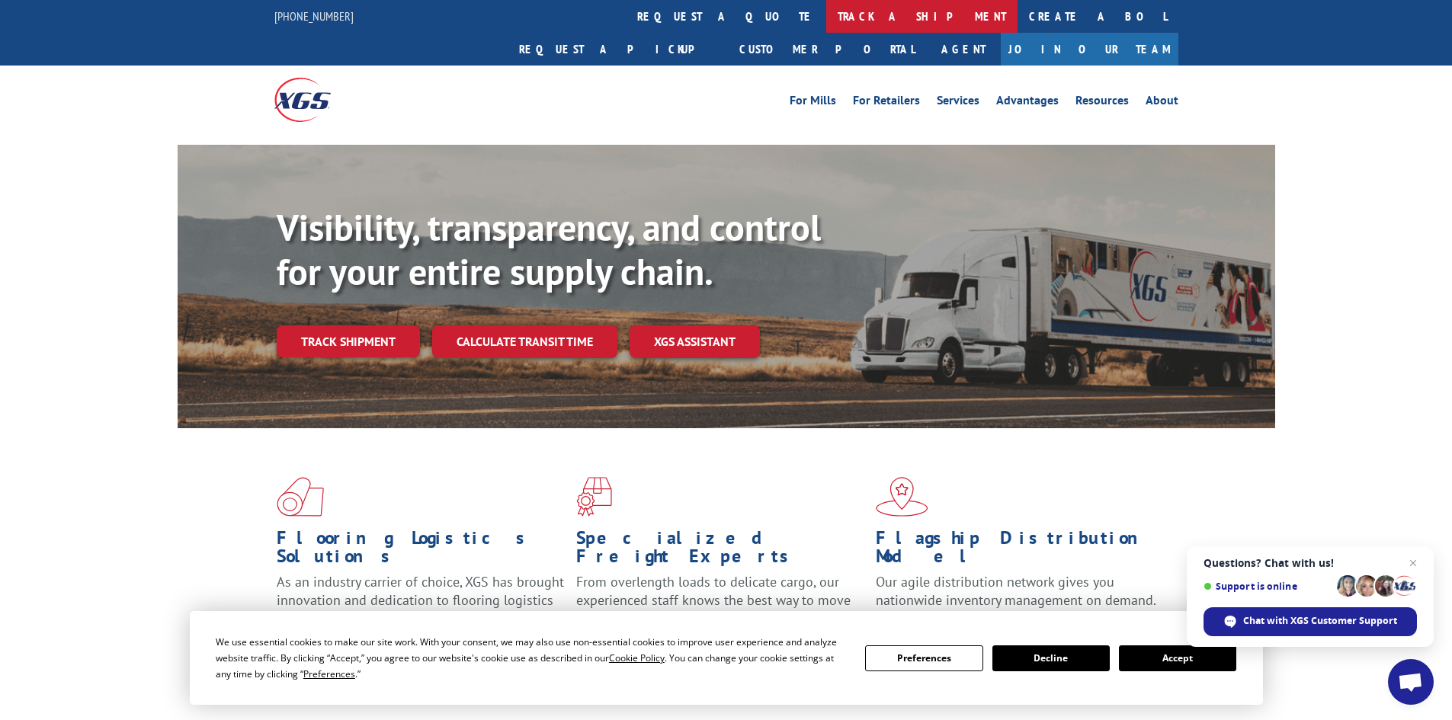
click at [826, 24] on link "track a shipment" at bounding box center [921, 16] width 191 height 33
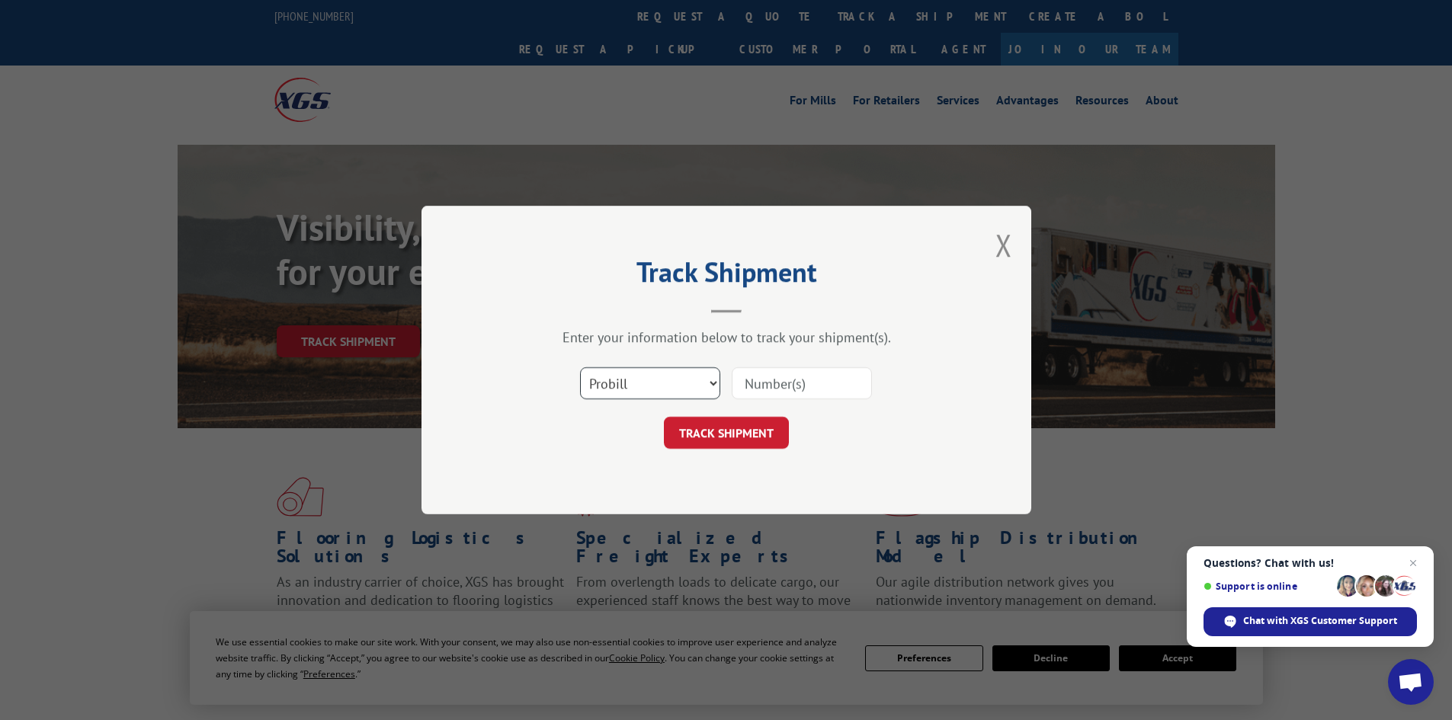
click at [669, 384] on select "Select category... Probill BOL PO" at bounding box center [650, 383] width 140 height 32
select select "po"
click at [580, 367] on select "Select category... Probill BOL PO" at bounding box center [650, 383] width 140 height 32
click at [809, 382] on input at bounding box center [802, 383] width 140 height 32
paste input "74420363"
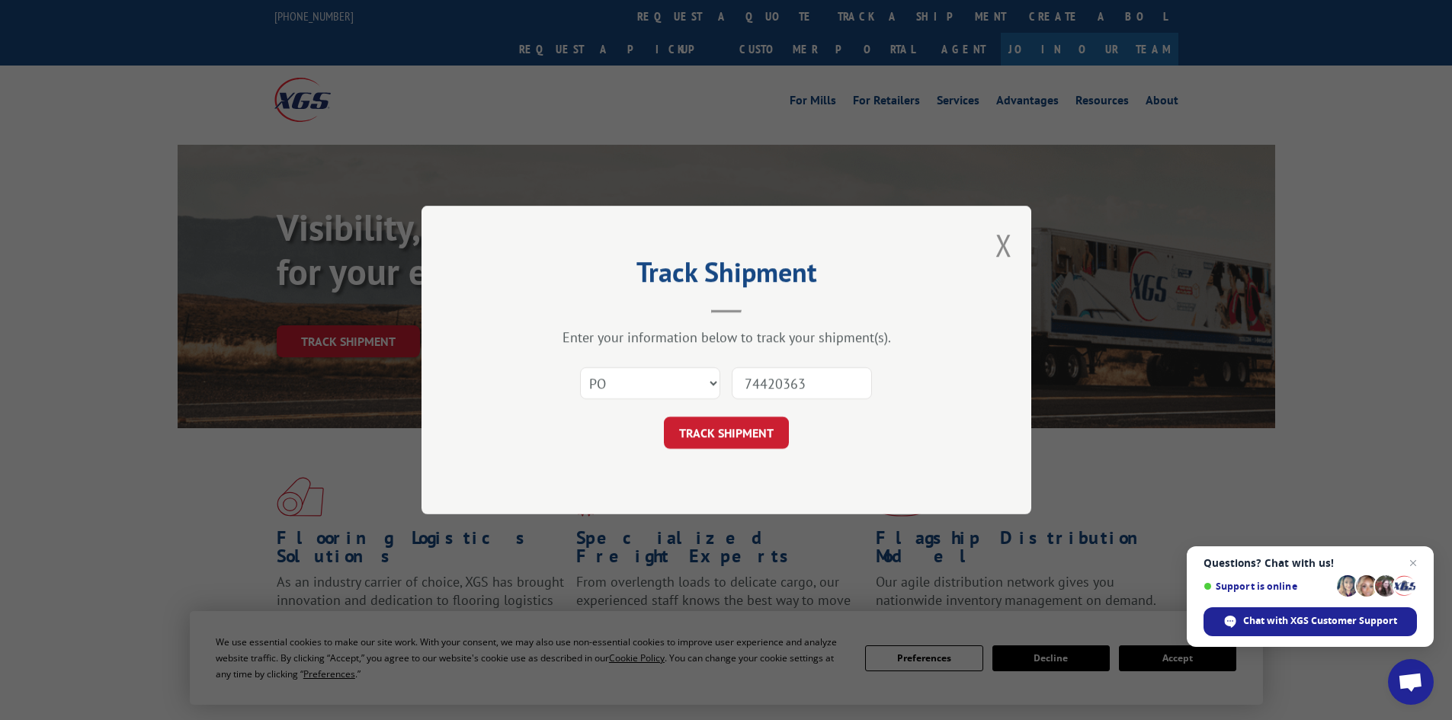
click at [744, 389] on input "74420363" at bounding box center [802, 383] width 140 height 32
type input "74420363"
click at [764, 432] on button "TRACK SHIPMENT" at bounding box center [726, 433] width 125 height 32
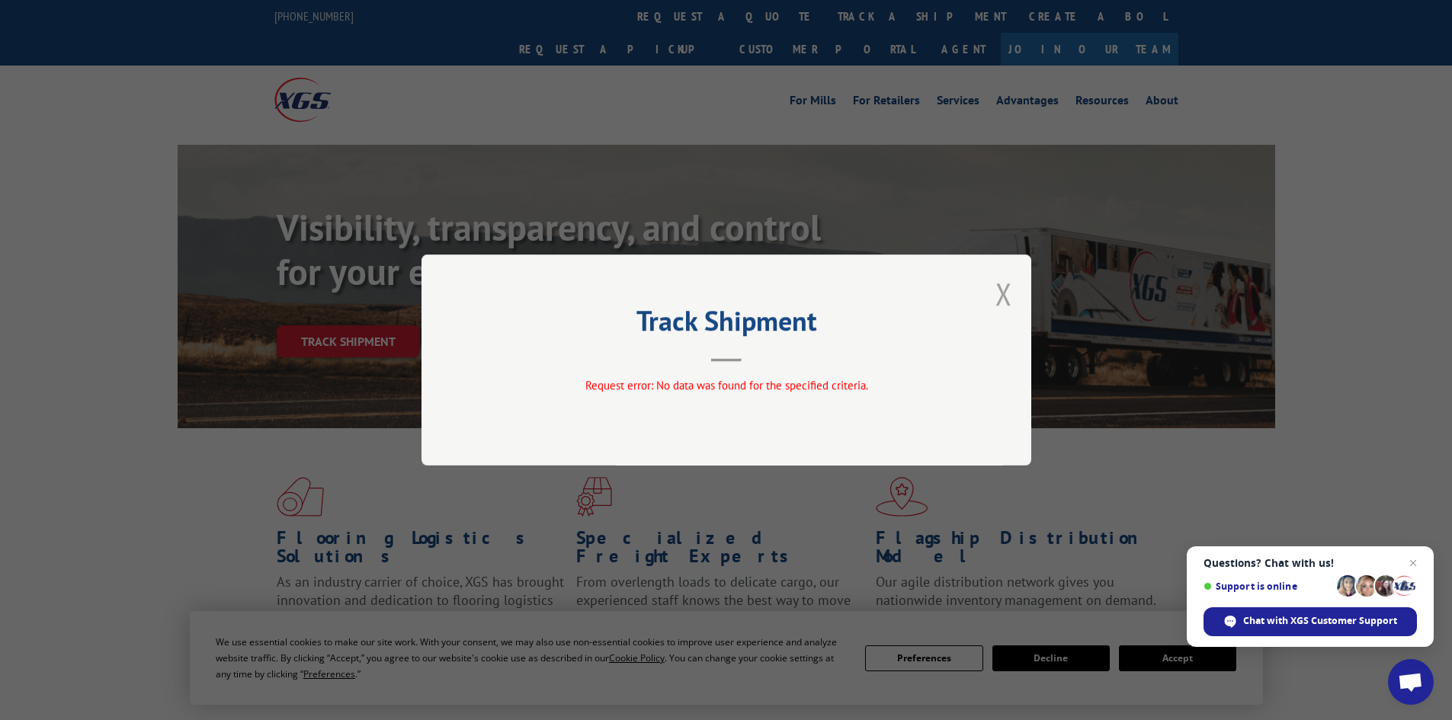
click at [1004, 298] on button "Close modal" at bounding box center [1003, 294] width 17 height 40
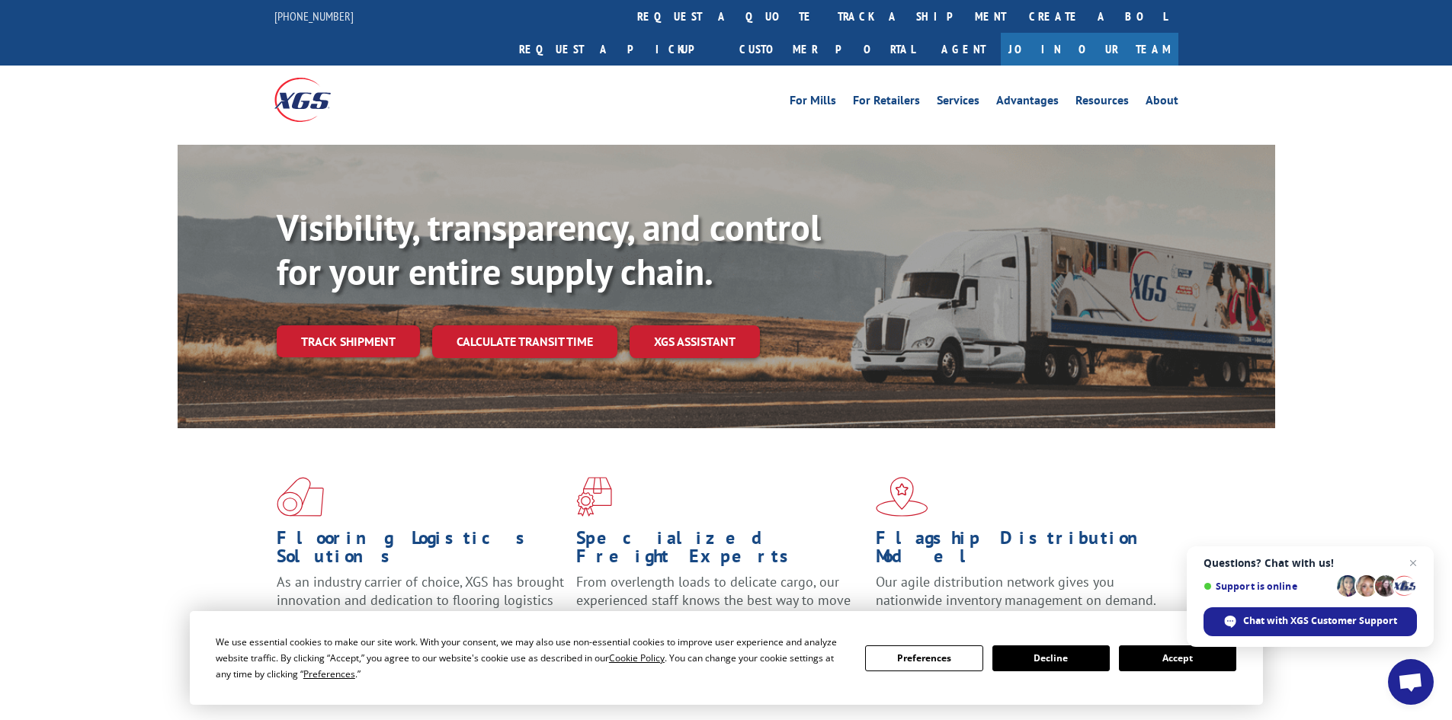
click at [1053, 654] on button "Decline" at bounding box center [1050, 658] width 117 height 26
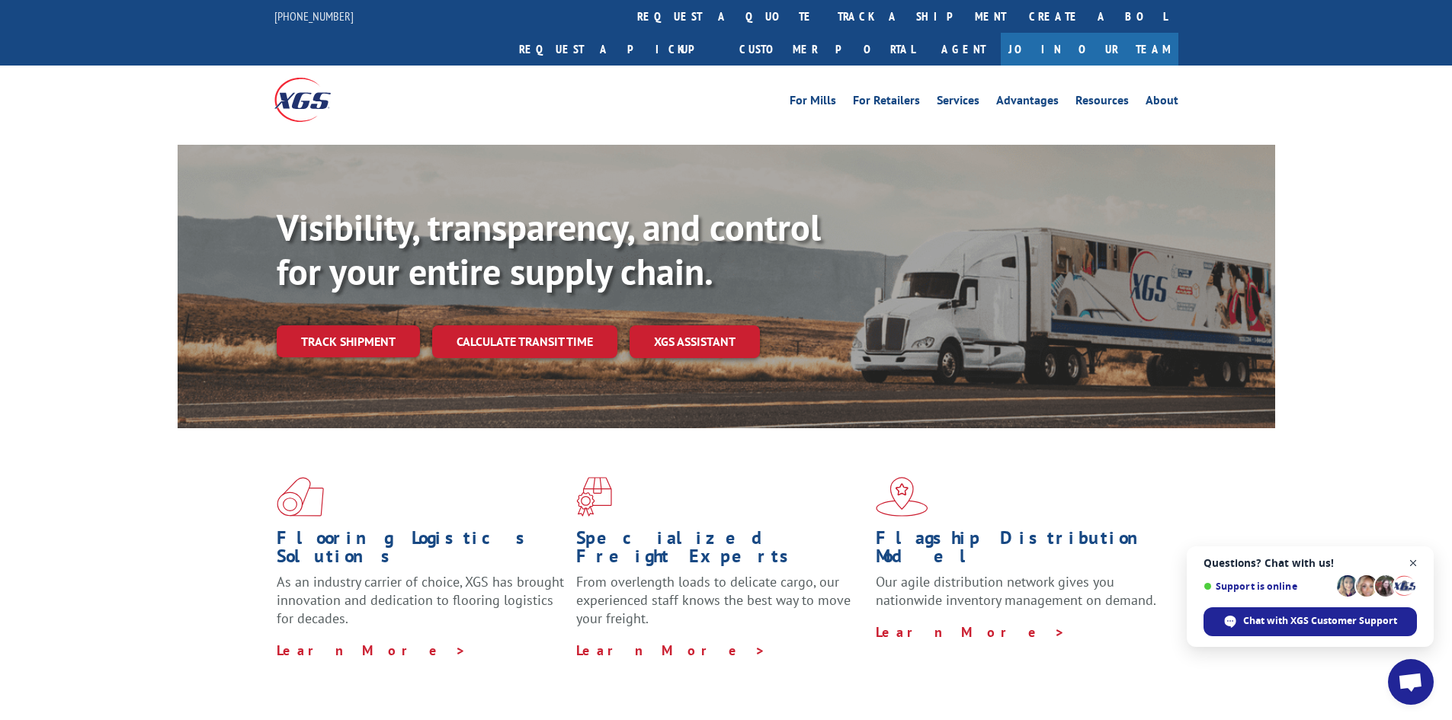
click at [1414, 562] on span "Close chat" at bounding box center [1413, 563] width 19 height 19
